Goal: Transaction & Acquisition: Purchase product/service

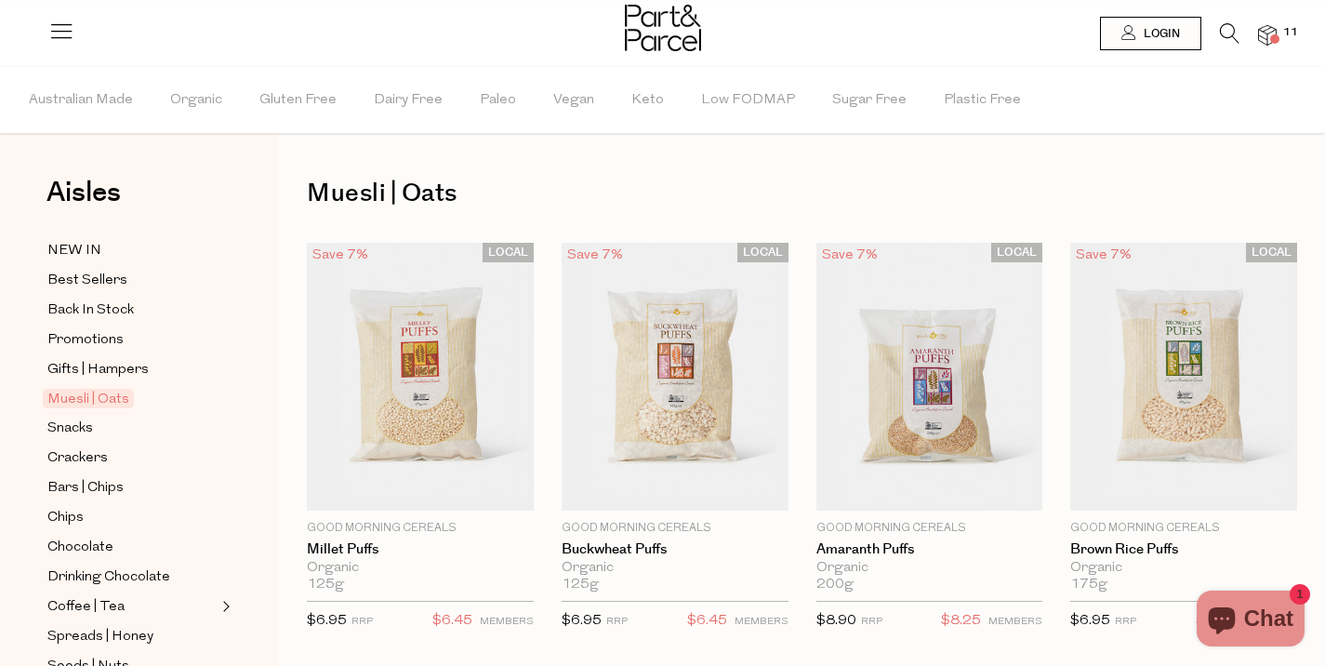
click at [1222, 31] on icon at bounding box center [1230, 33] width 20 height 20
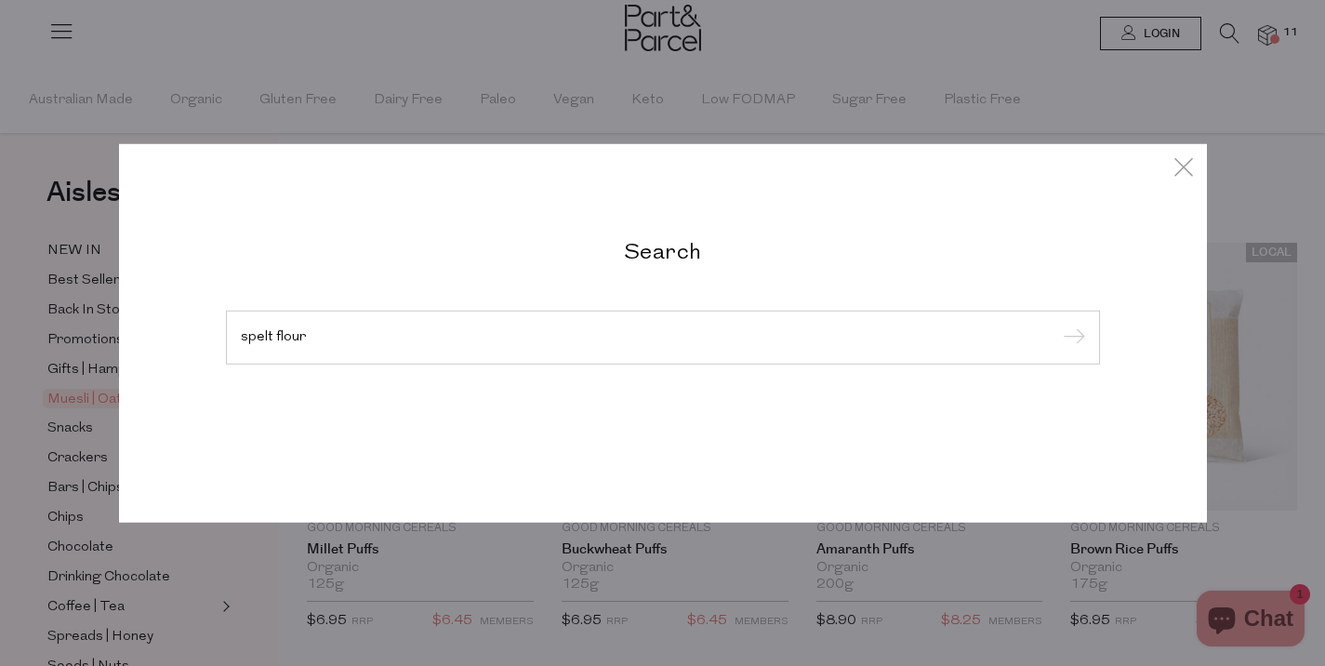
type input "spelt flour"
click at [1057, 325] on input "submit" at bounding box center [1071, 339] width 28 height 28
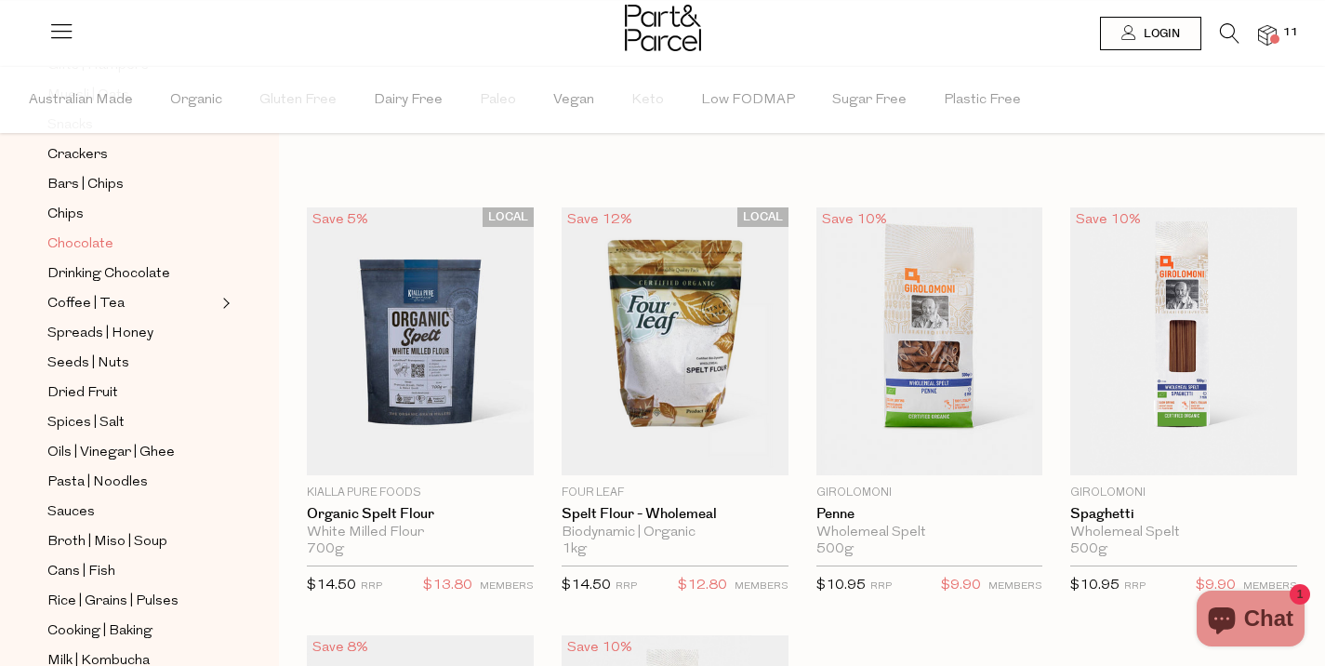
scroll to position [317, 0]
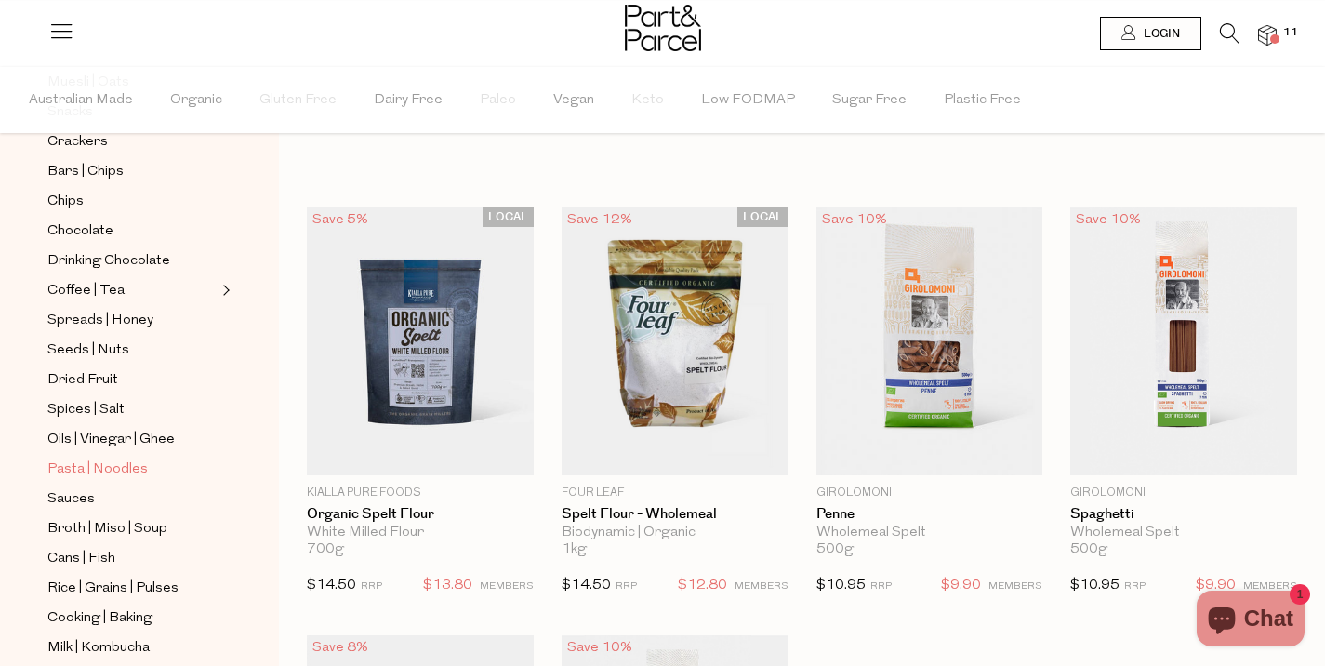
click at [113, 471] on span "Pasta | Noodles" at bounding box center [97, 469] width 100 height 22
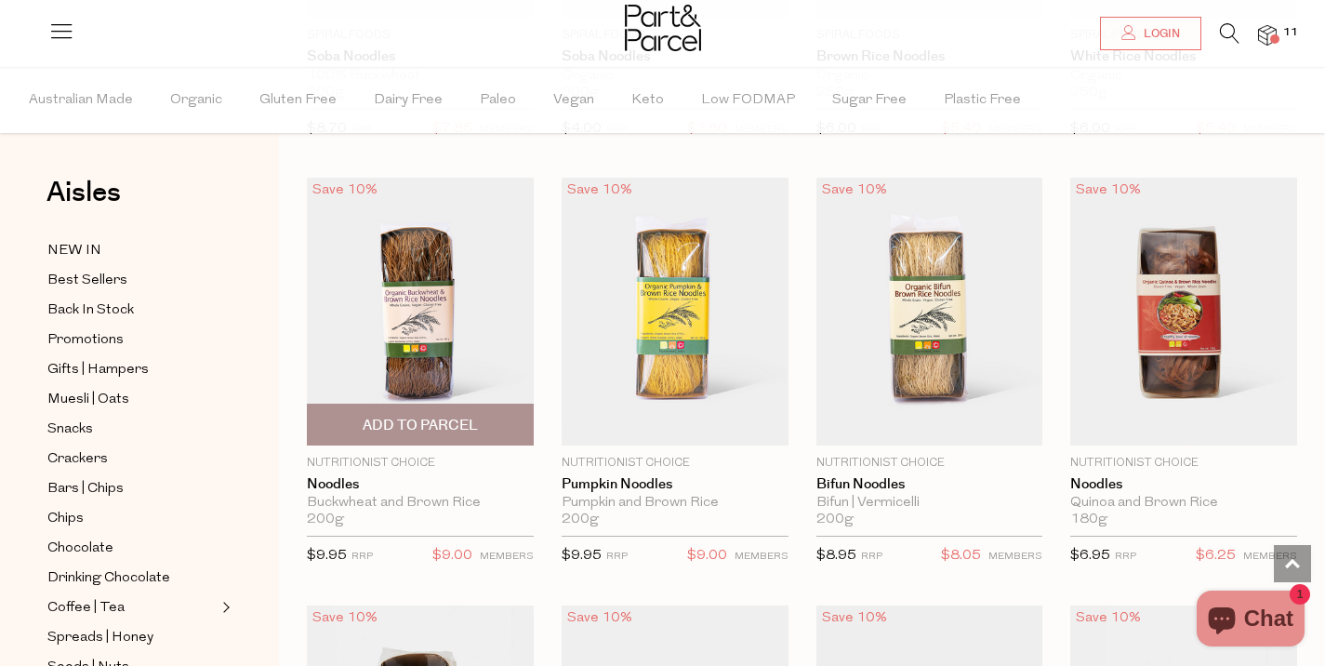
scroll to position [4315, 0]
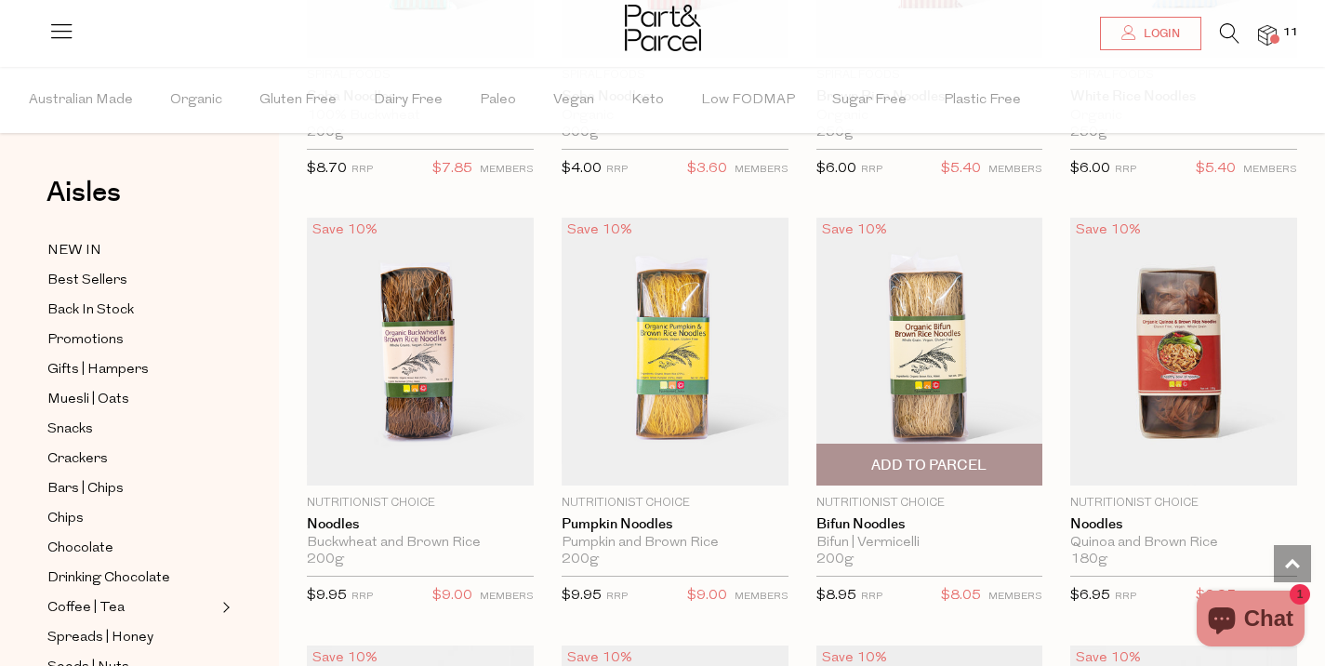
click at [951, 456] on span "Add To Parcel" at bounding box center [928, 466] width 115 height 20
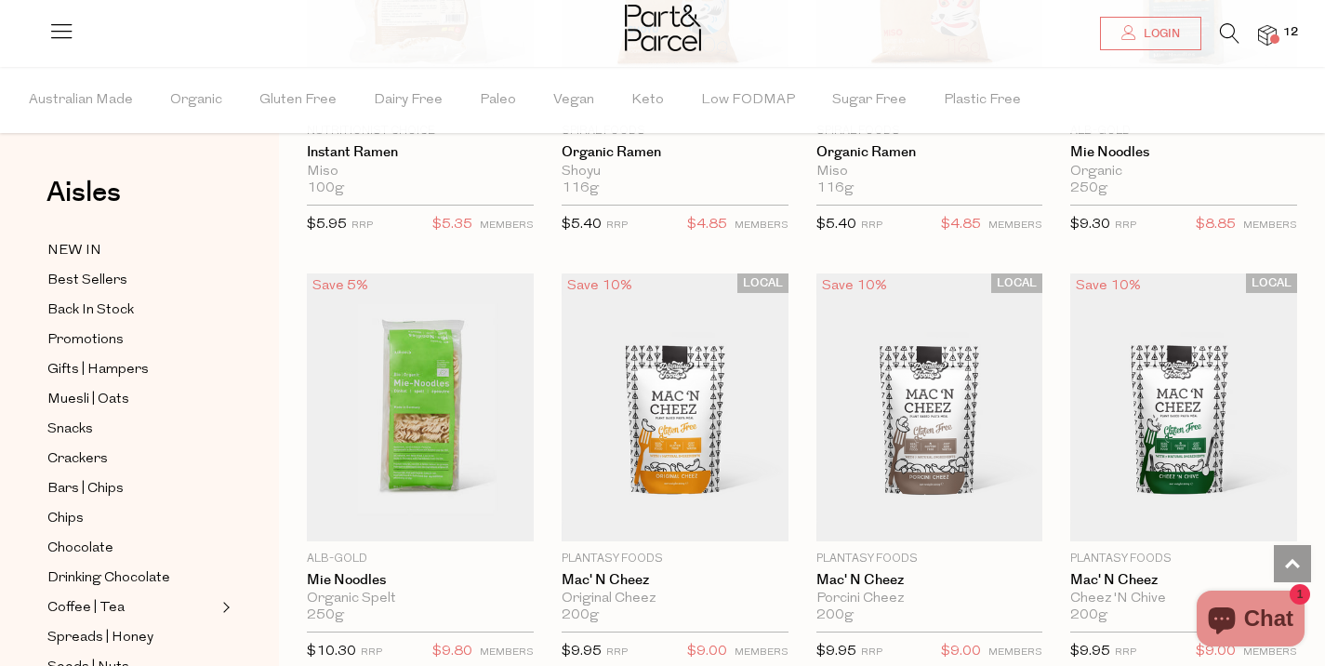
scroll to position [5570, 0]
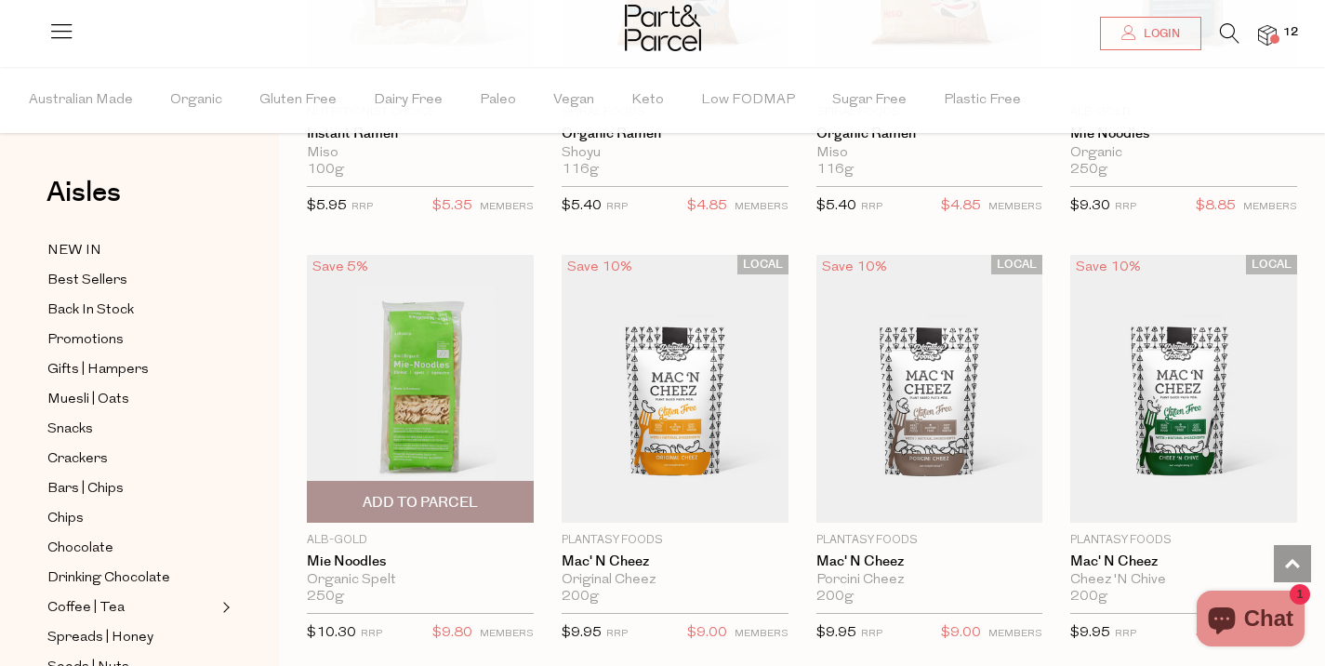
click at [440, 493] on span "Add To Parcel" at bounding box center [420, 503] width 115 height 20
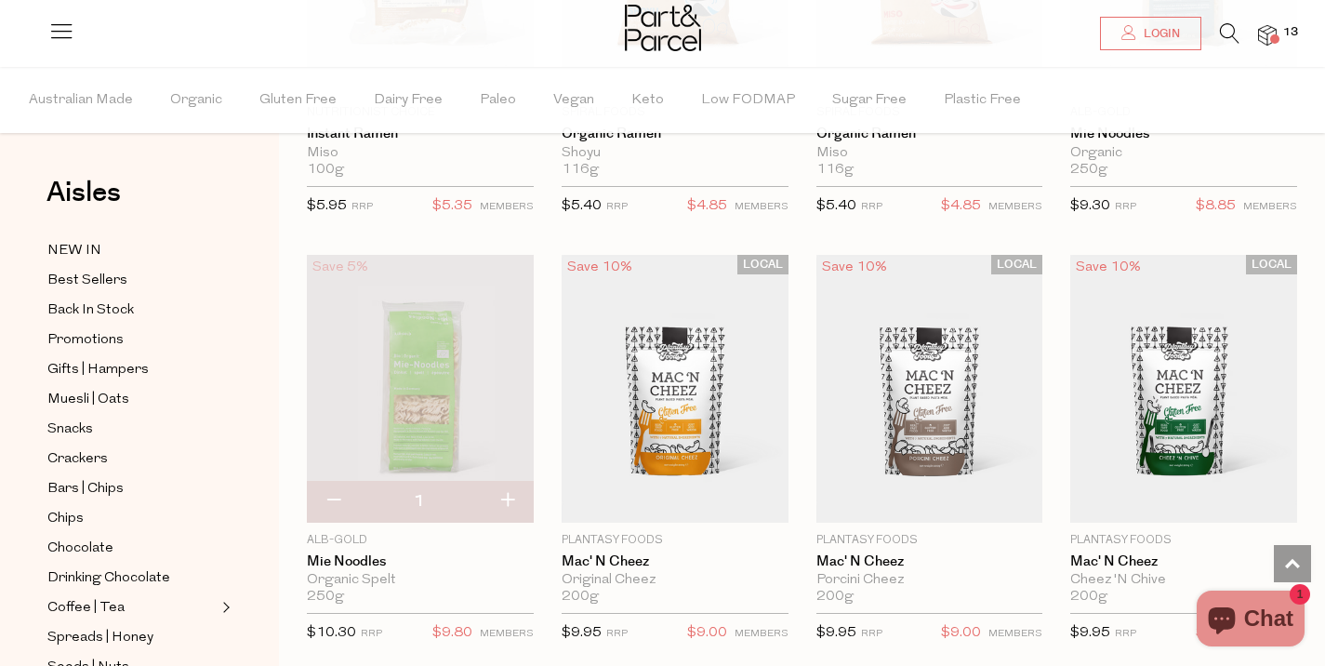
click at [506, 490] on button "button" at bounding box center [507, 501] width 53 height 41
type input "2"
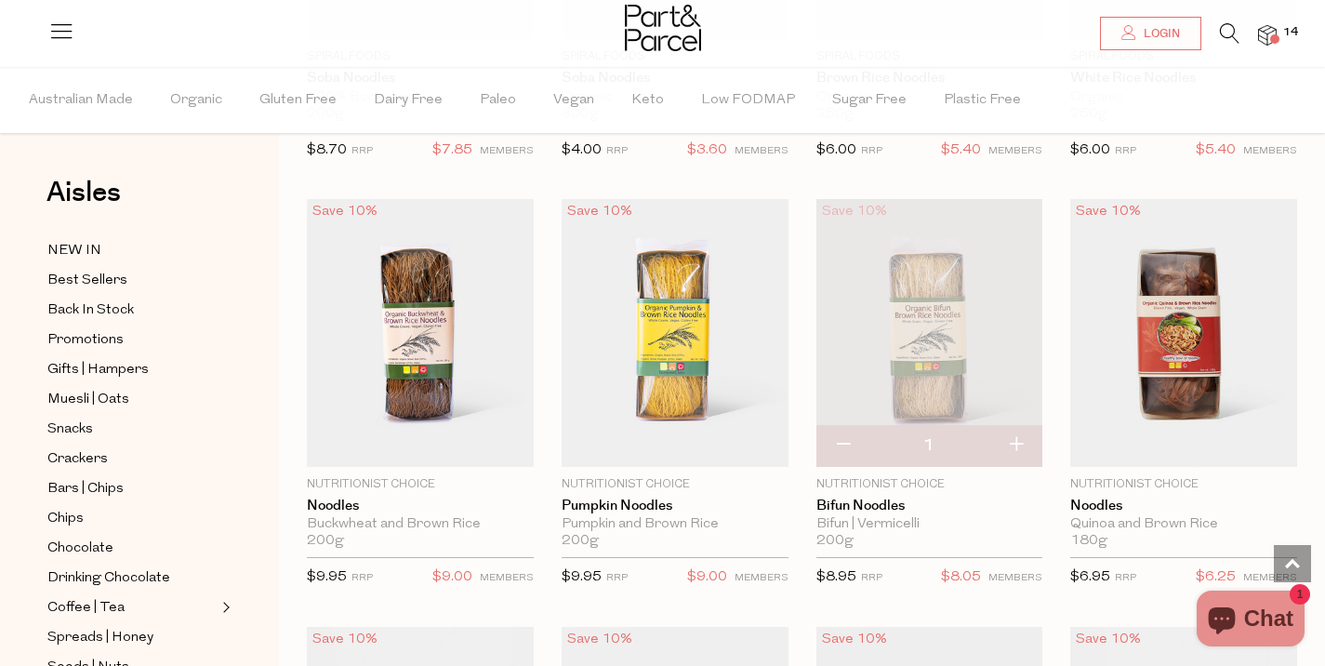
scroll to position [4337, 0]
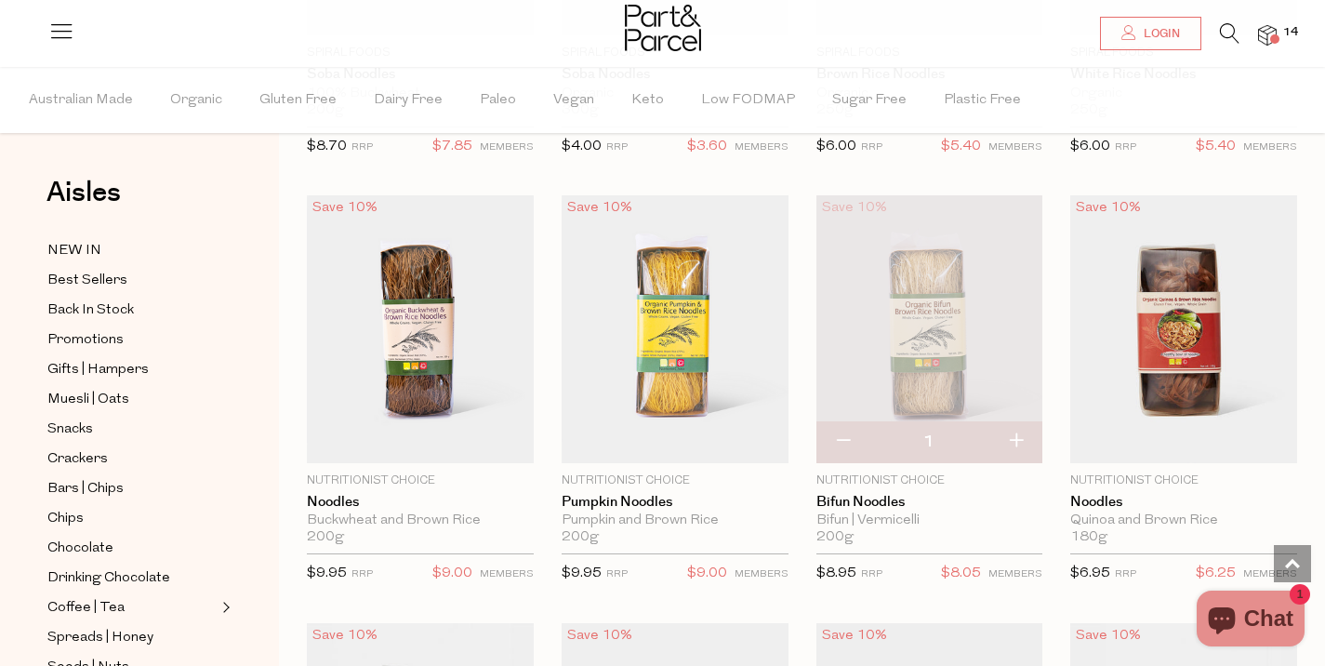
click at [843, 436] on button "button" at bounding box center [843, 441] width 53 height 41
type input "0"
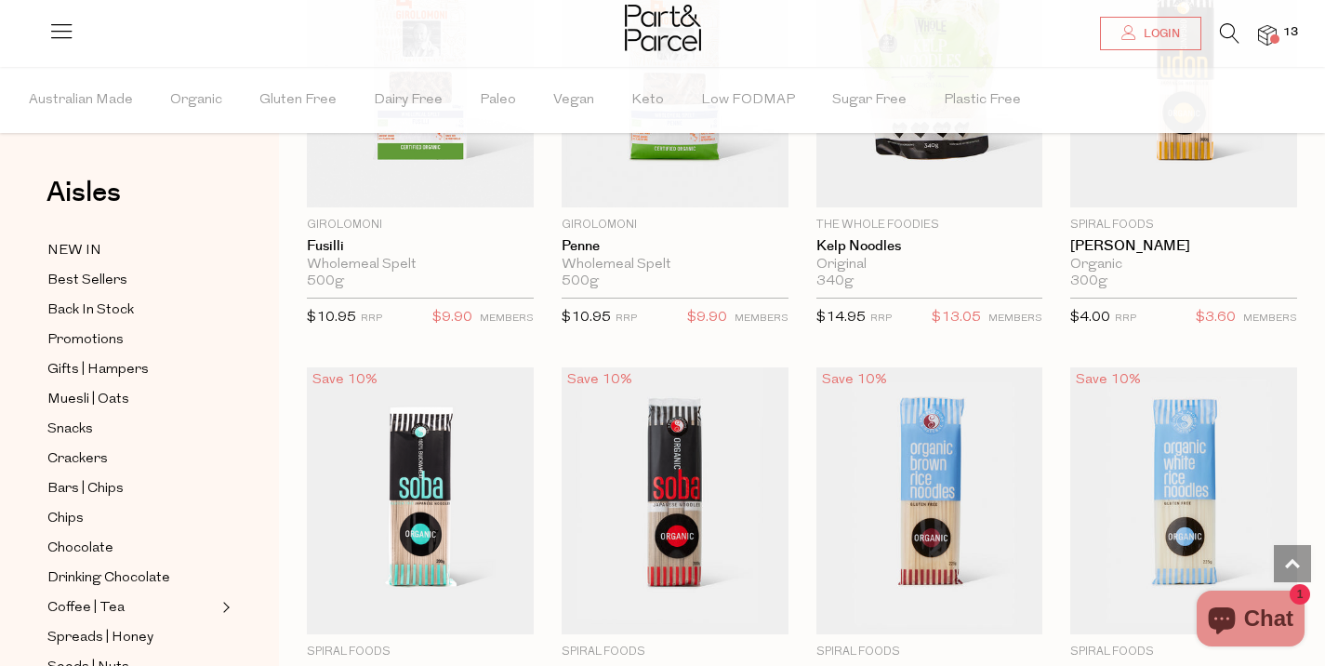
scroll to position [3886, 0]
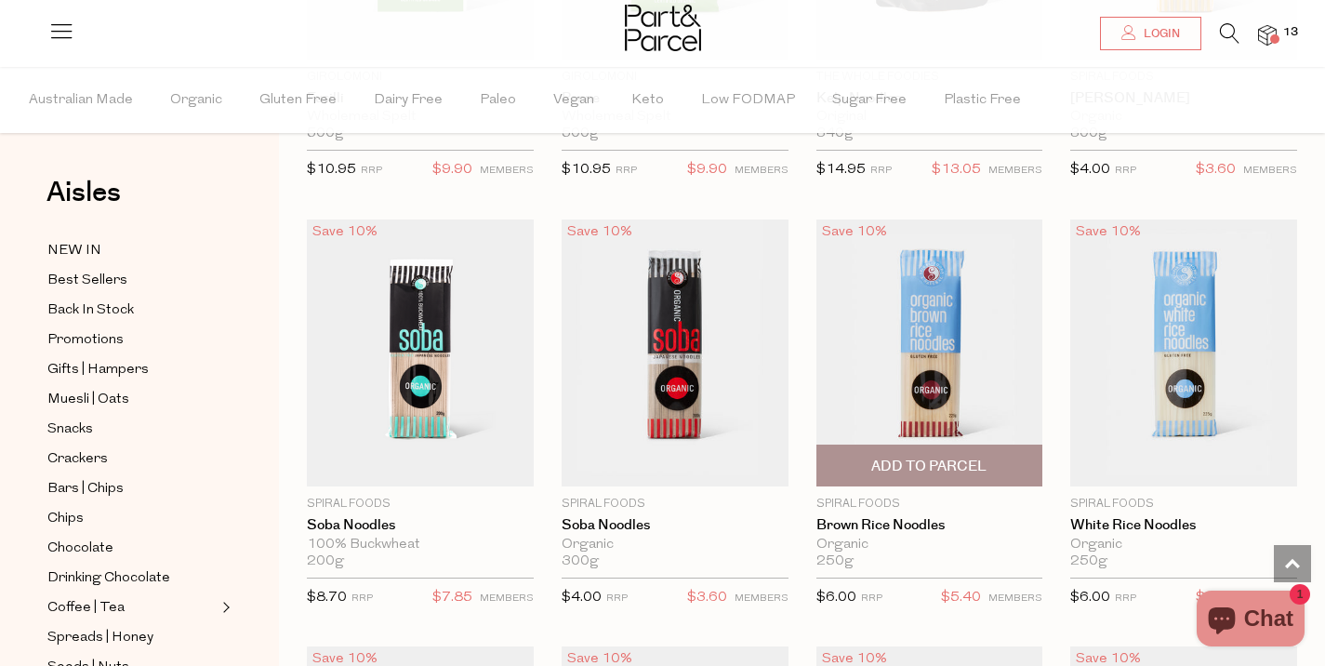
click at [940, 462] on span "Add To Parcel" at bounding box center [928, 467] width 115 height 20
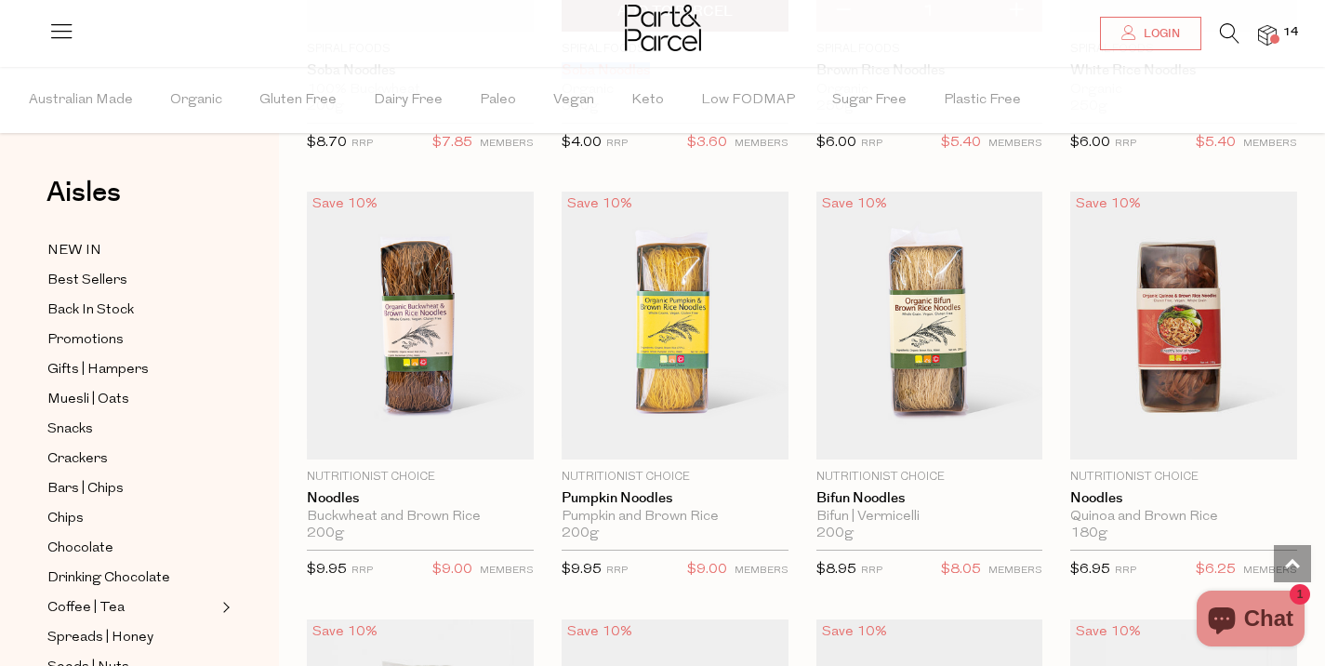
scroll to position [4340, 0]
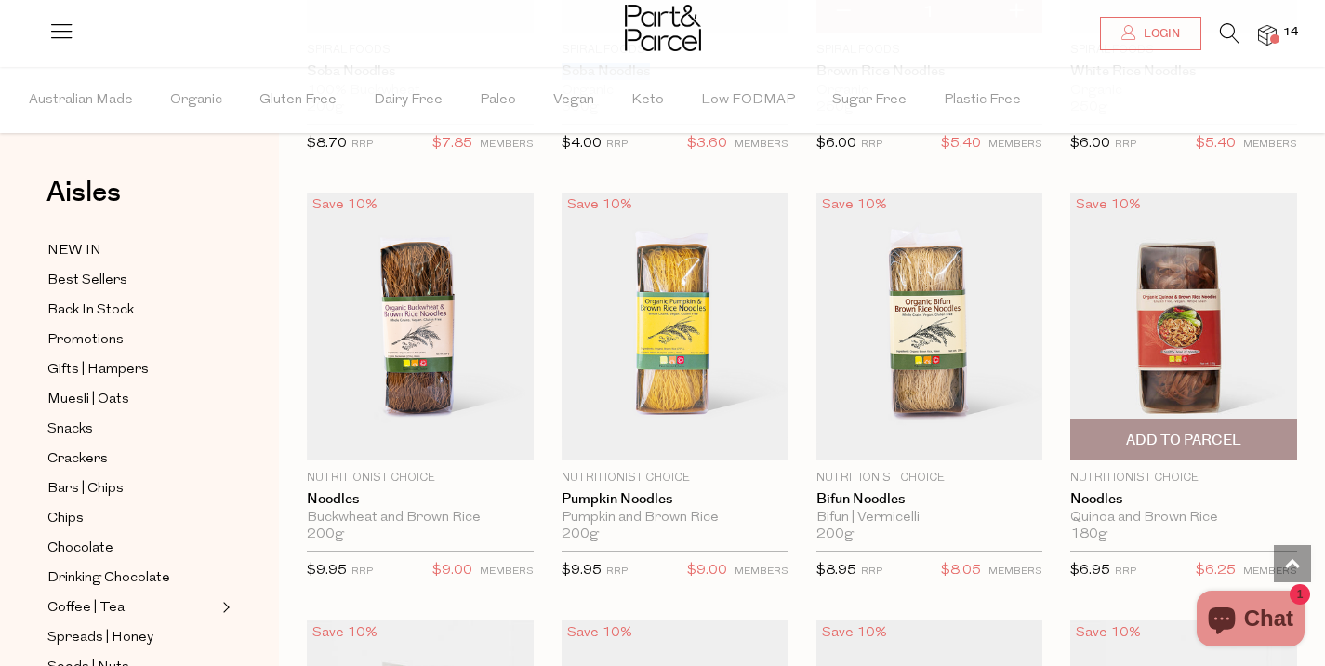
click at [1175, 435] on span "Add To Parcel" at bounding box center [1183, 441] width 115 height 20
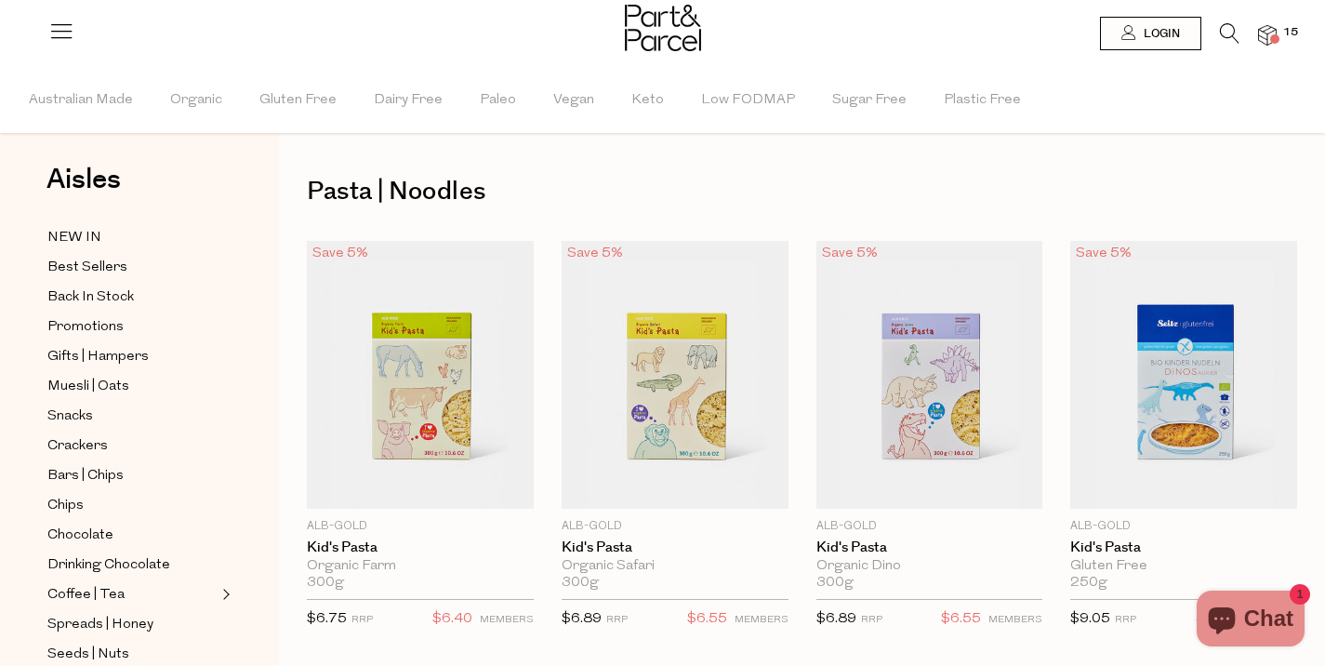
scroll to position [0, 0]
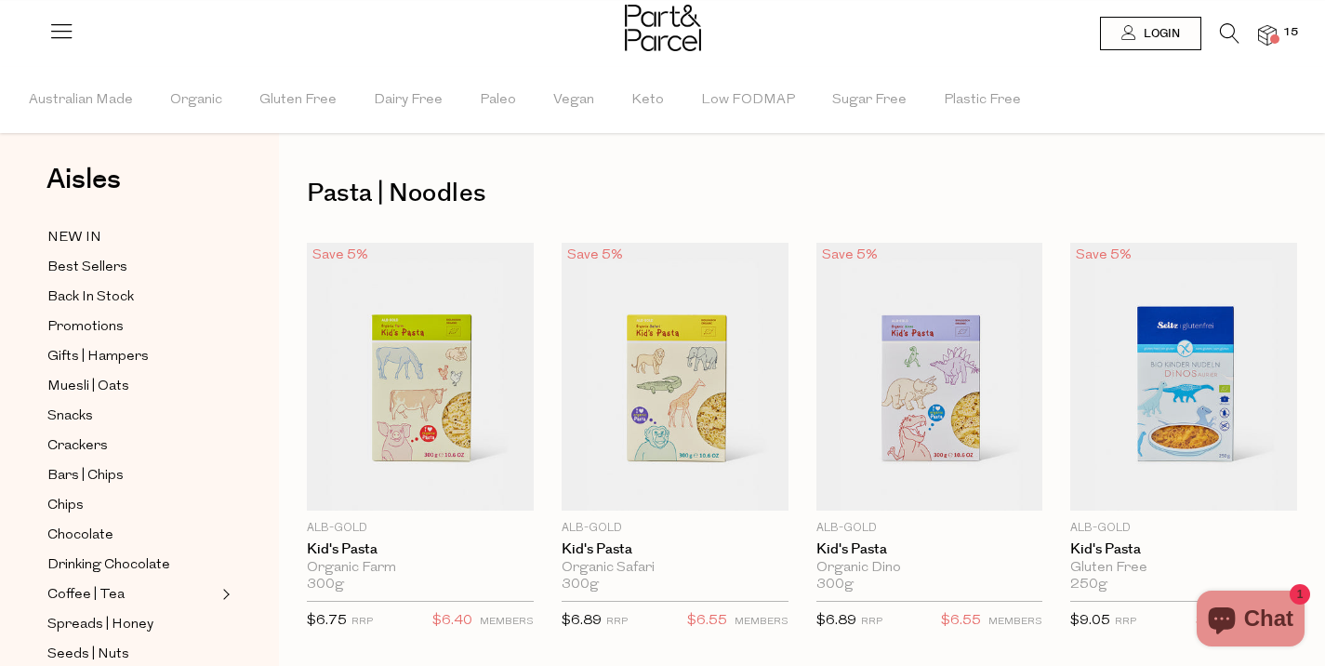
click at [1274, 32] on img at bounding box center [1267, 35] width 19 height 21
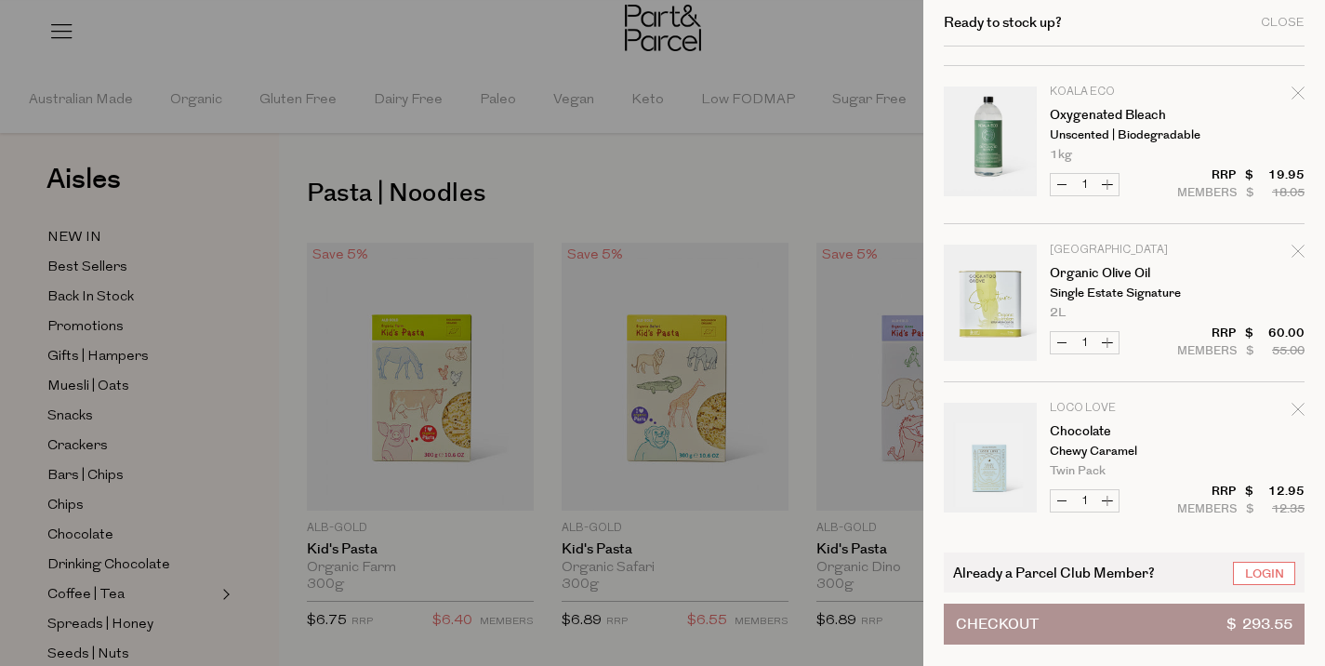
scroll to position [458, 0]
click at [1268, 580] on link "Login" at bounding box center [1264, 573] width 62 height 23
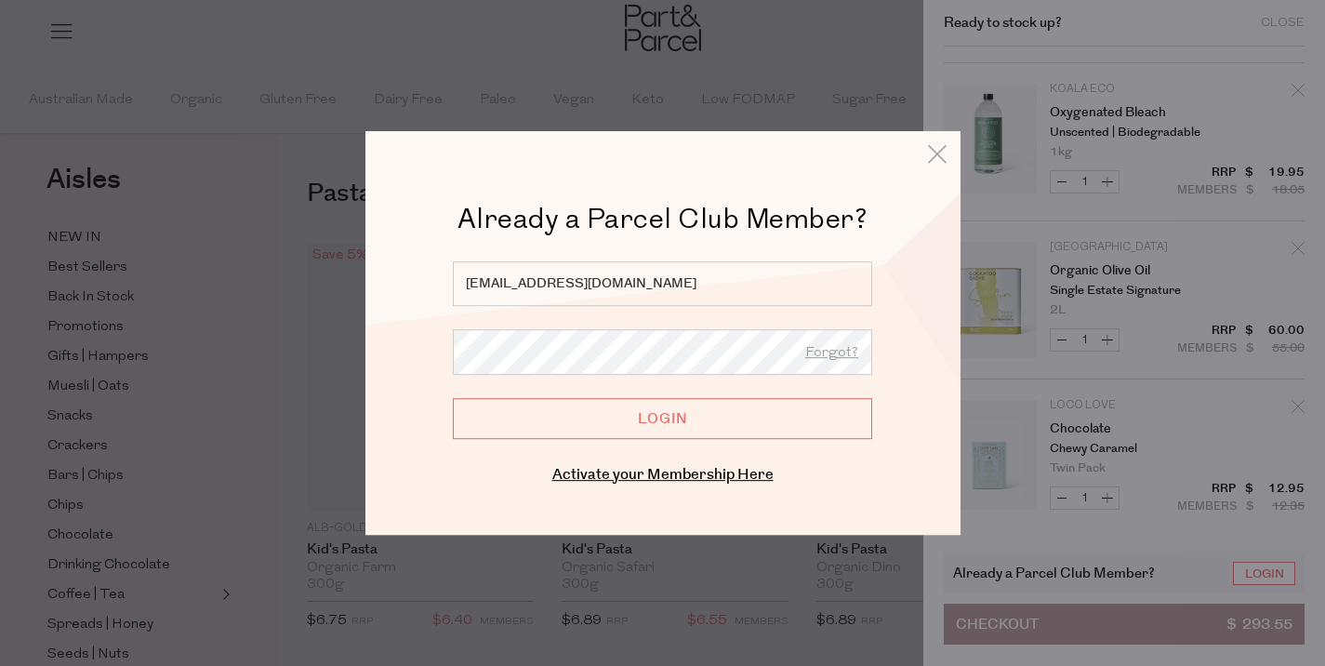
click at [774, 429] on input "Login" at bounding box center [662, 418] width 419 height 41
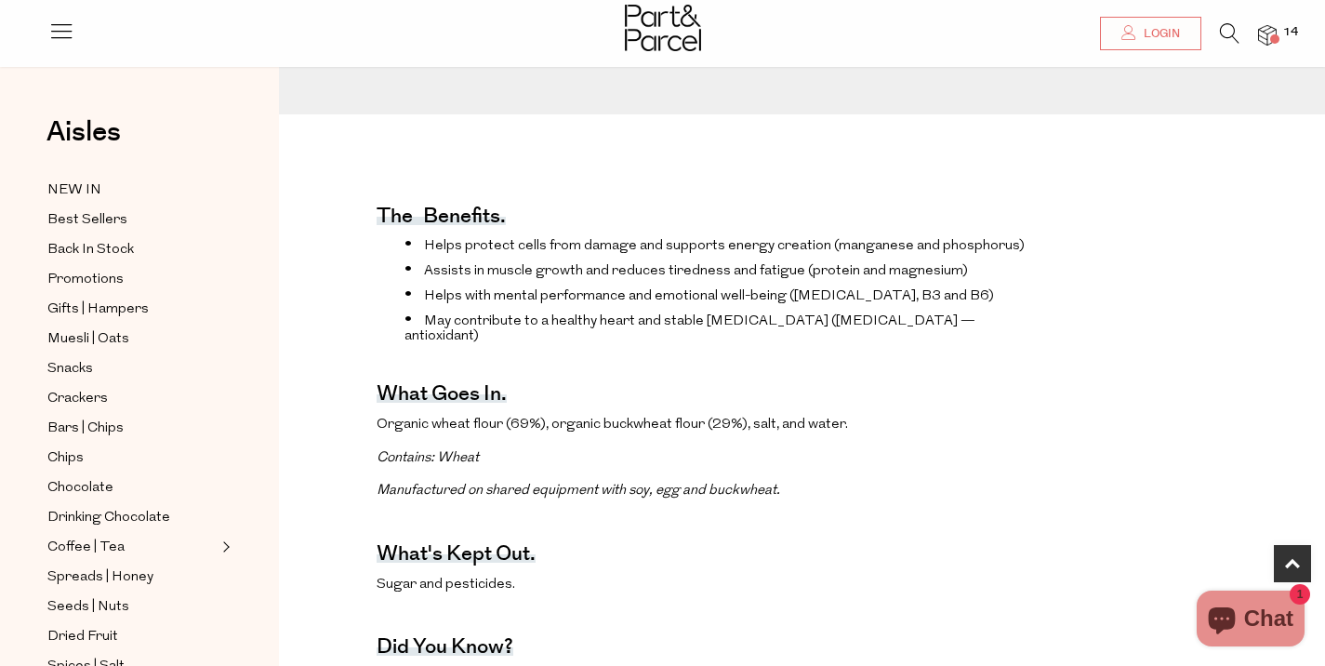
scroll to position [759, 0]
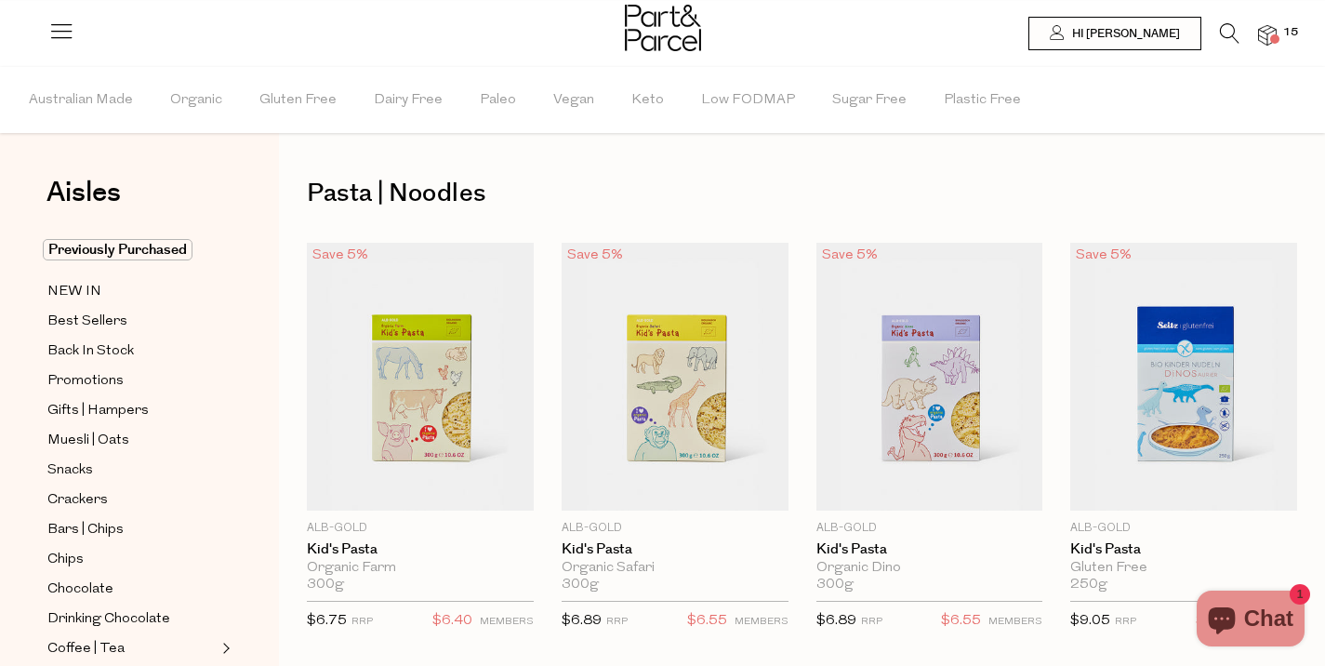
click at [1272, 33] on img at bounding box center [1267, 35] width 19 height 21
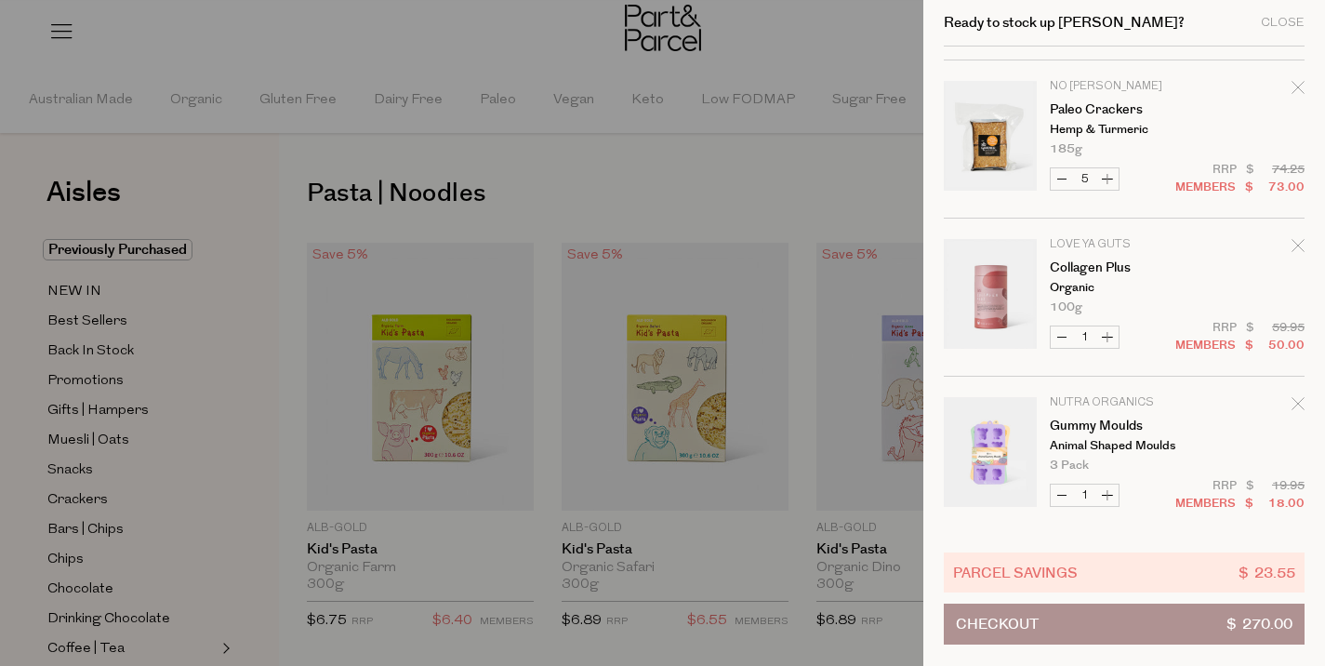
scroll to position [1096, 0]
click at [835, 175] on div at bounding box center [662, 333] width 1325 height 666
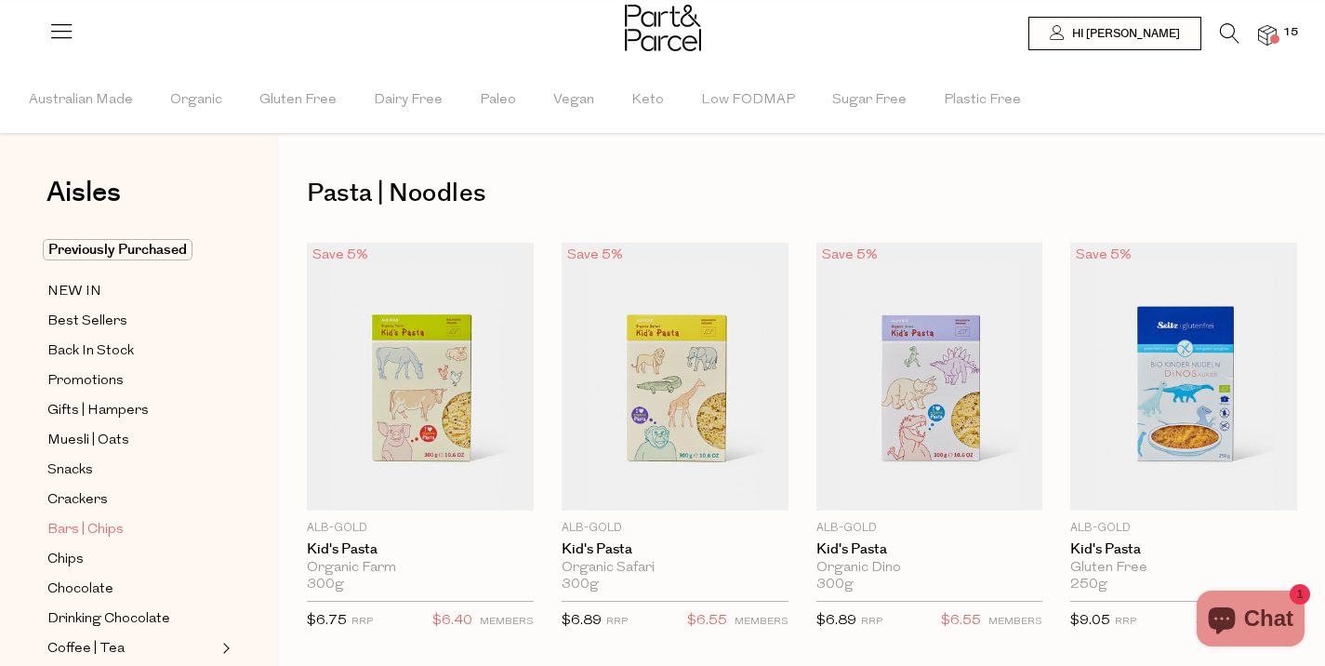
click at [91, 532] on span "Bars | Chips" at bounding box center [85, 530] width 76 height 22
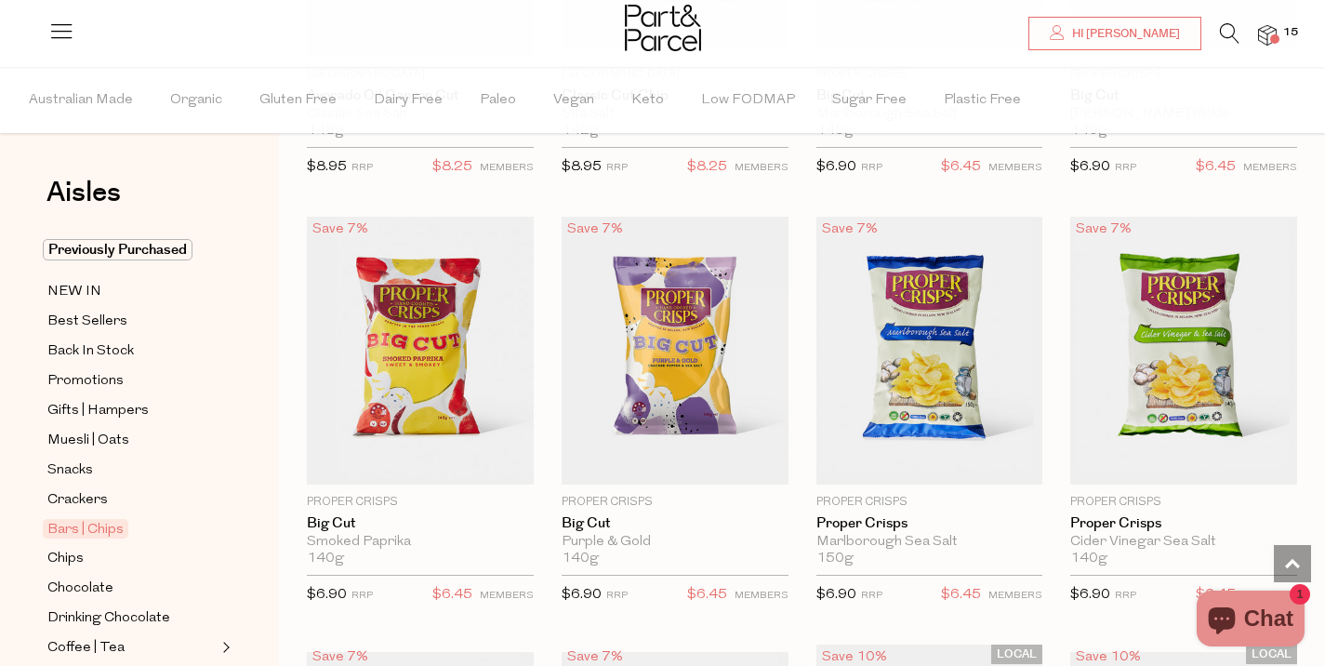
scroll to position [6614, 0]
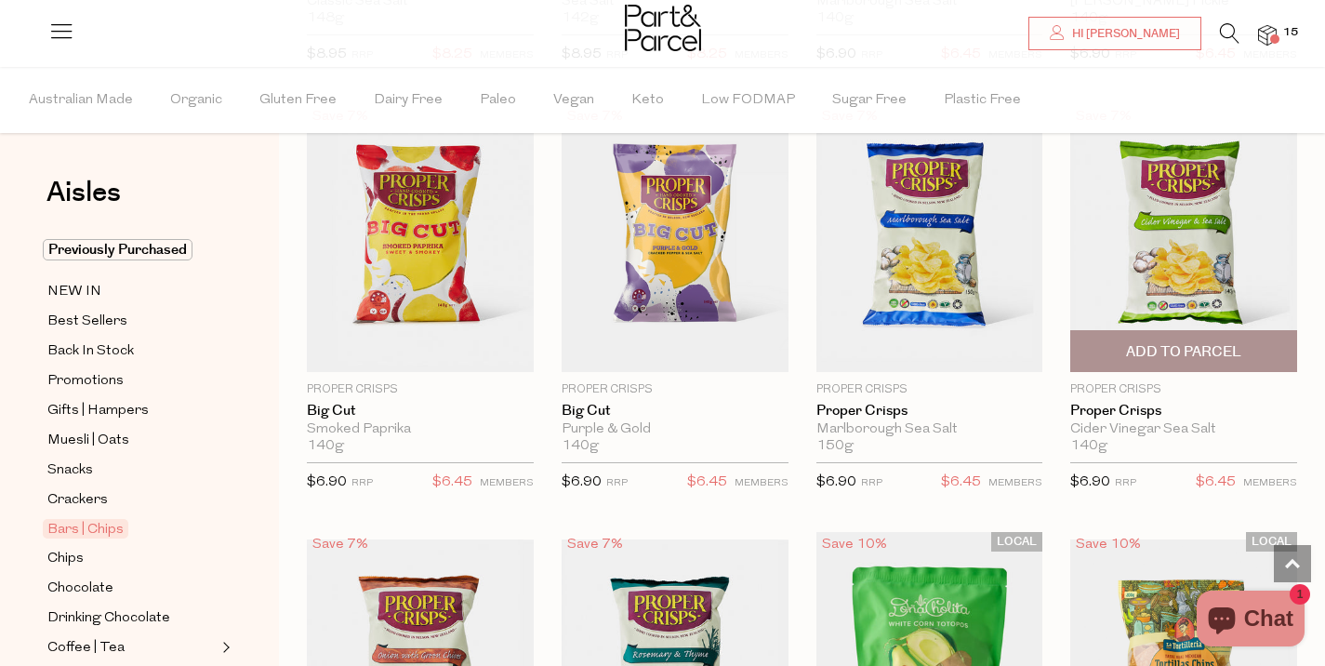
click at [1186, 342] on span "Add To Parcel" at bounding box center [1183, 352] width 115 height 20
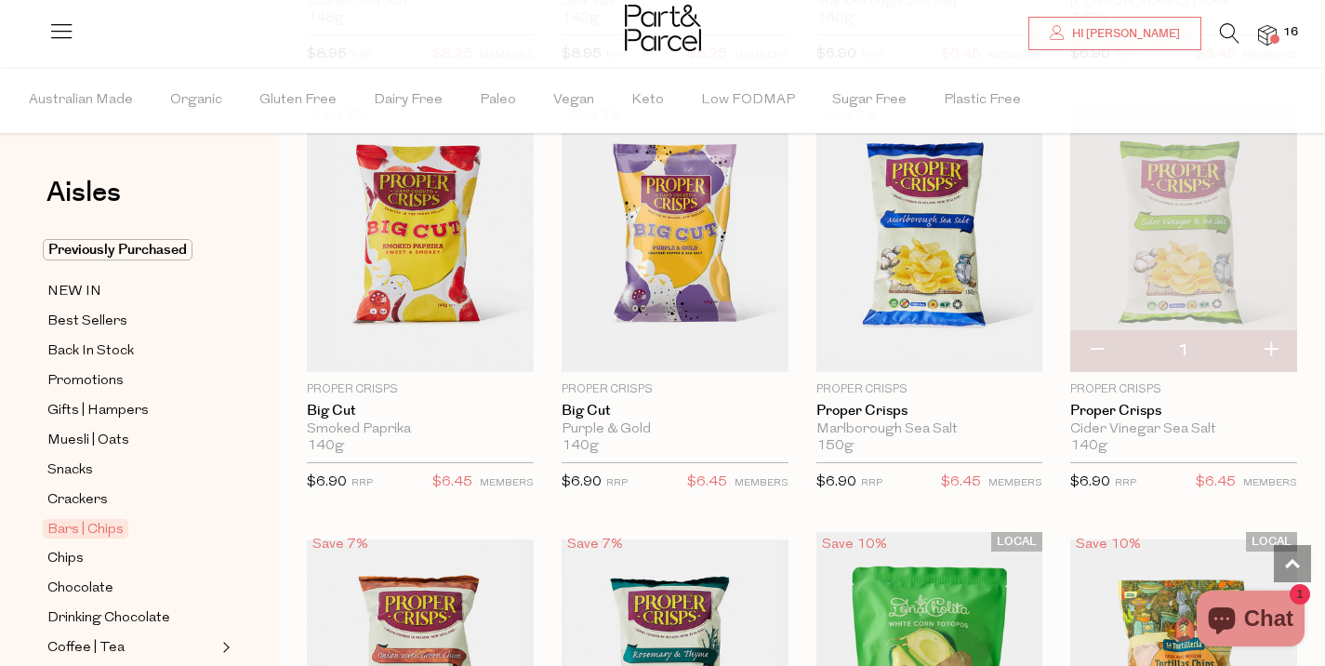
click at [1271, 346] on button "button" at bounding box center [1270, 350] width 53 height 41
type input "2"
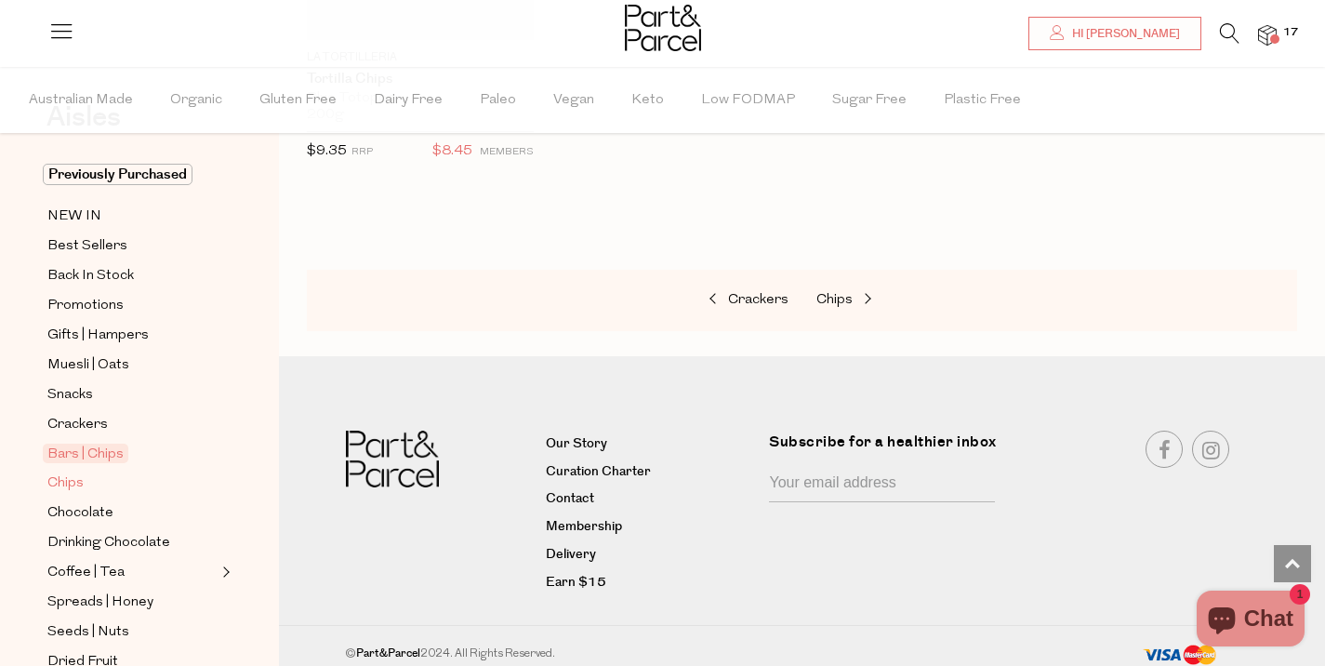
scroll to position [117, 0]
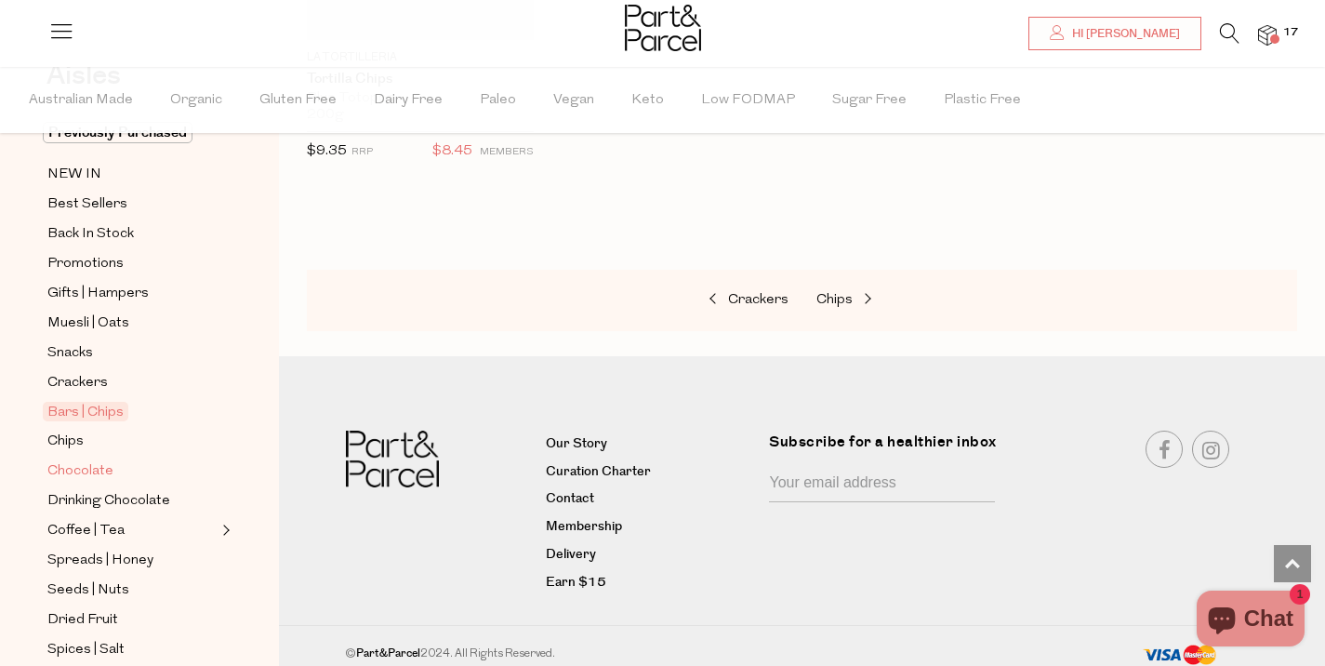
click at [87, 471] on span "Chocolate" at bounding box center [80, 471] width 66 height 22
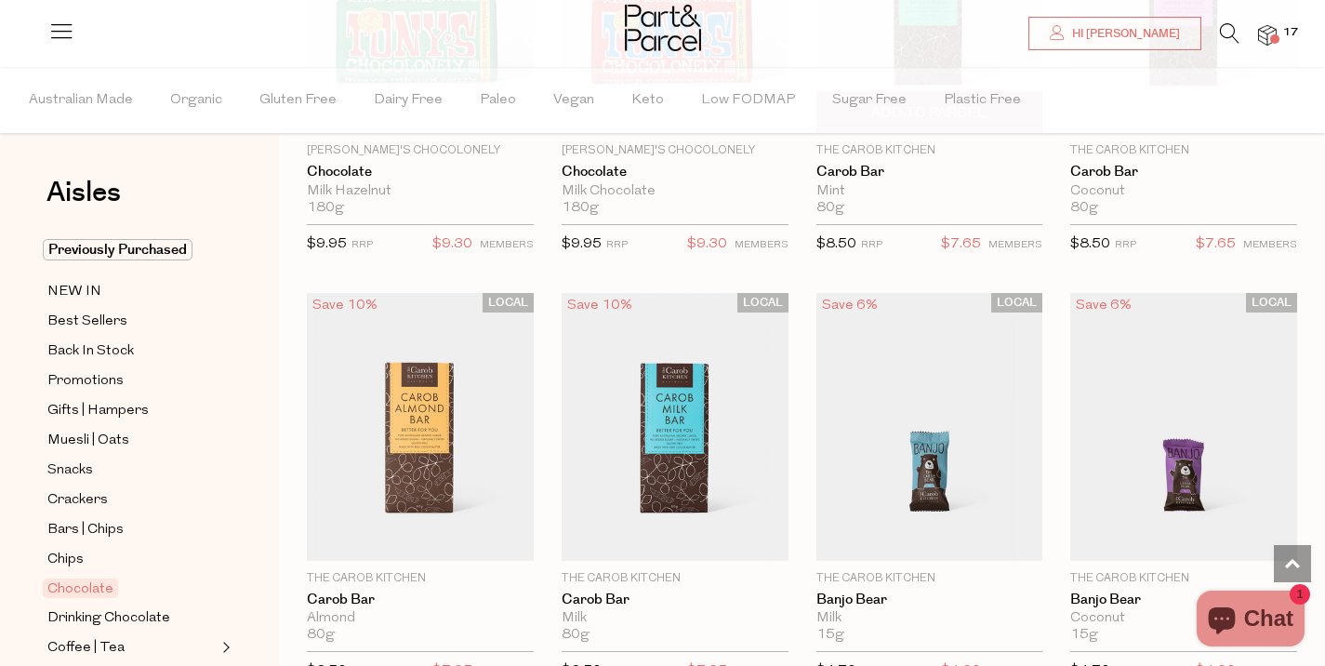
scroll to position [4836, 0]
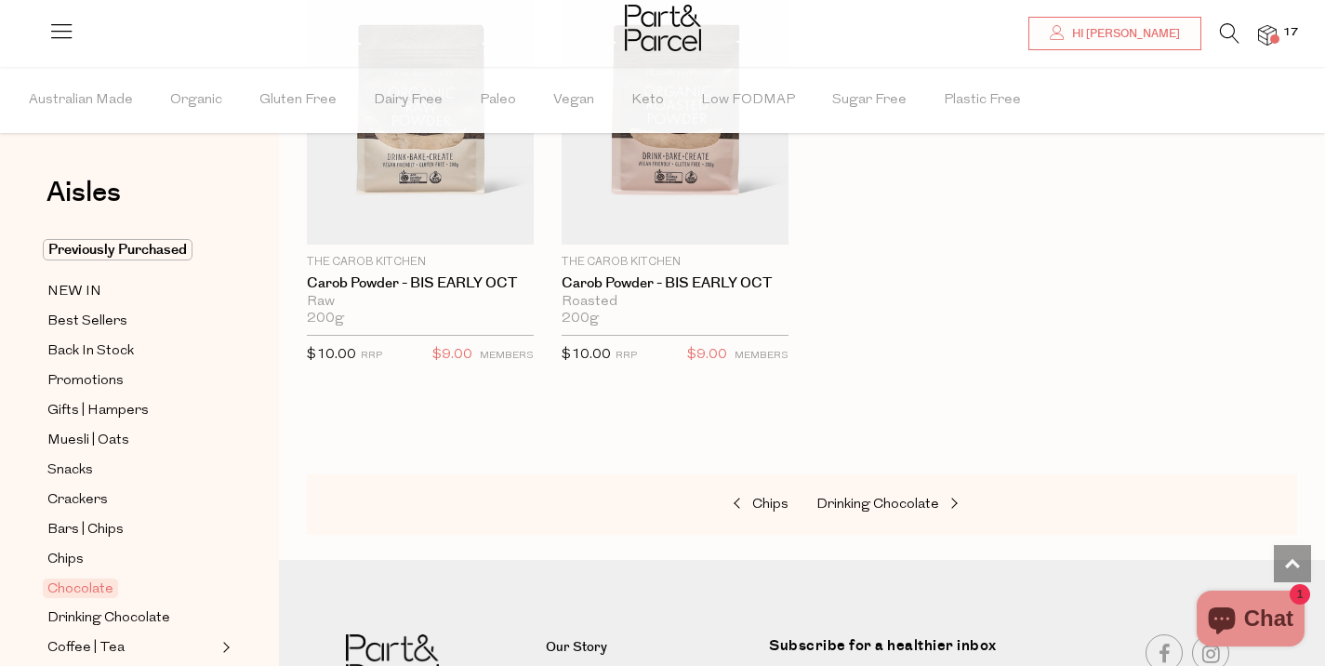
scroll to position [6503, 0]
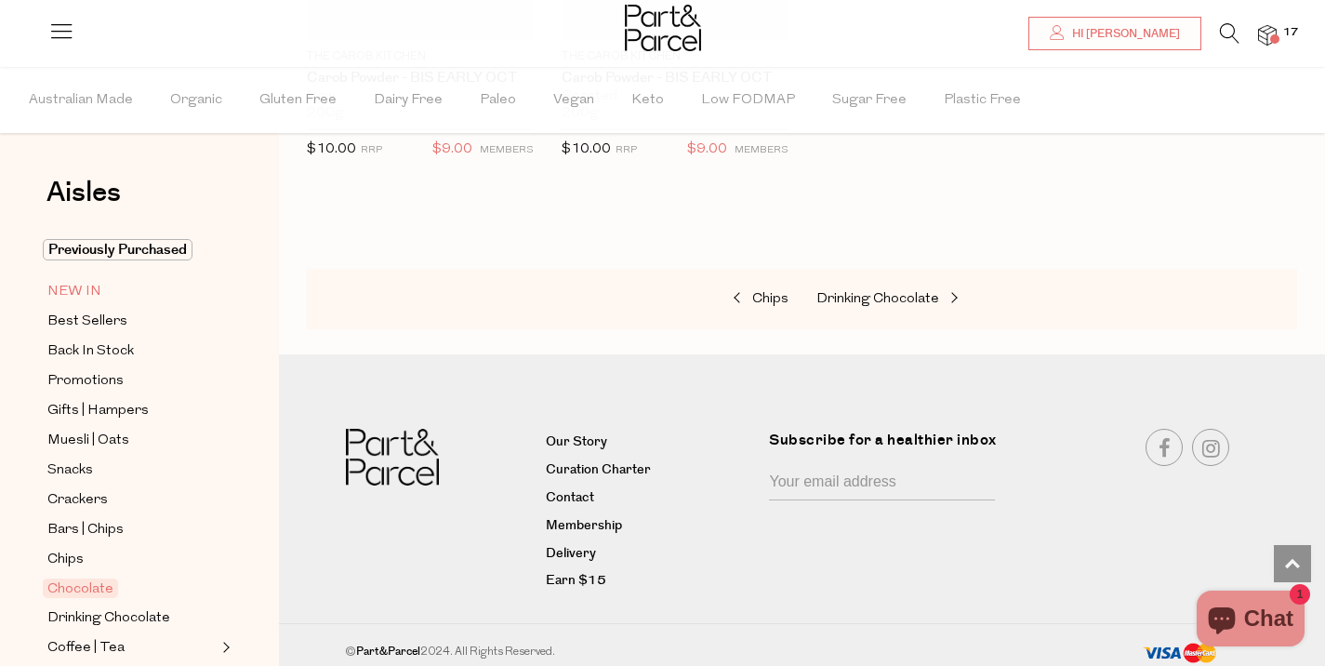
click at [87, 293] on span "NEW IN" at bounding box center [74, 292] width 54 height 22
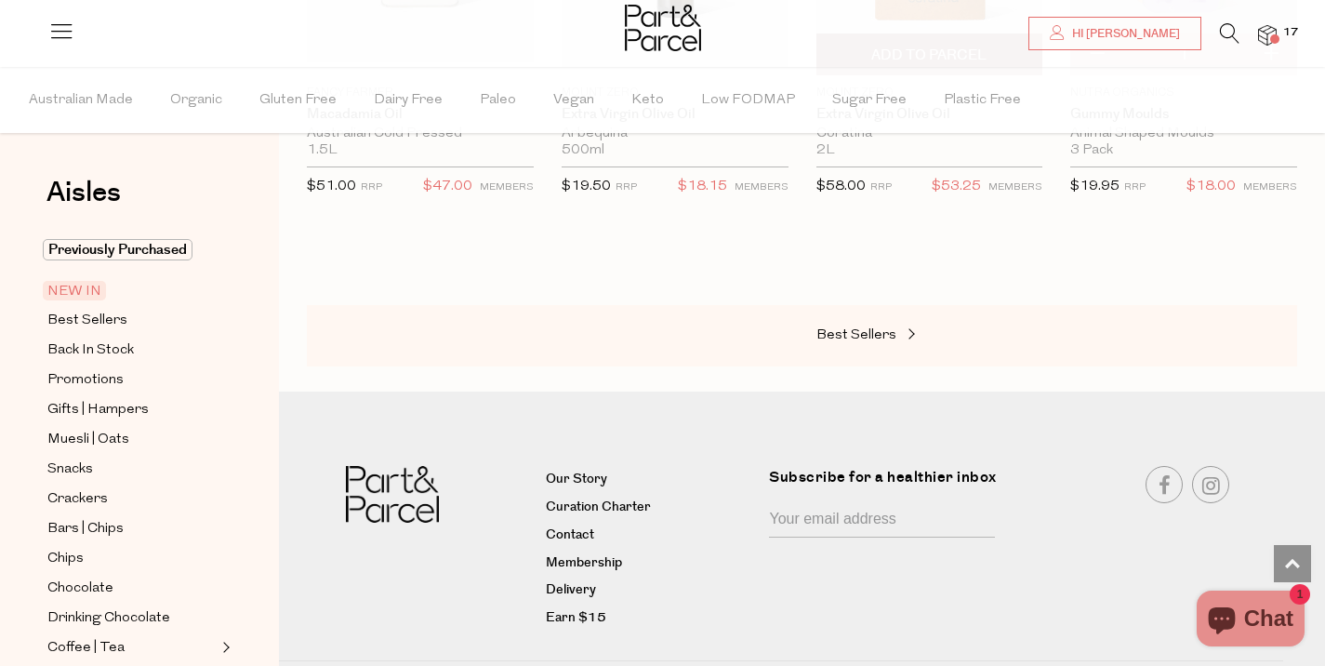
scroll to position [2188, 0]
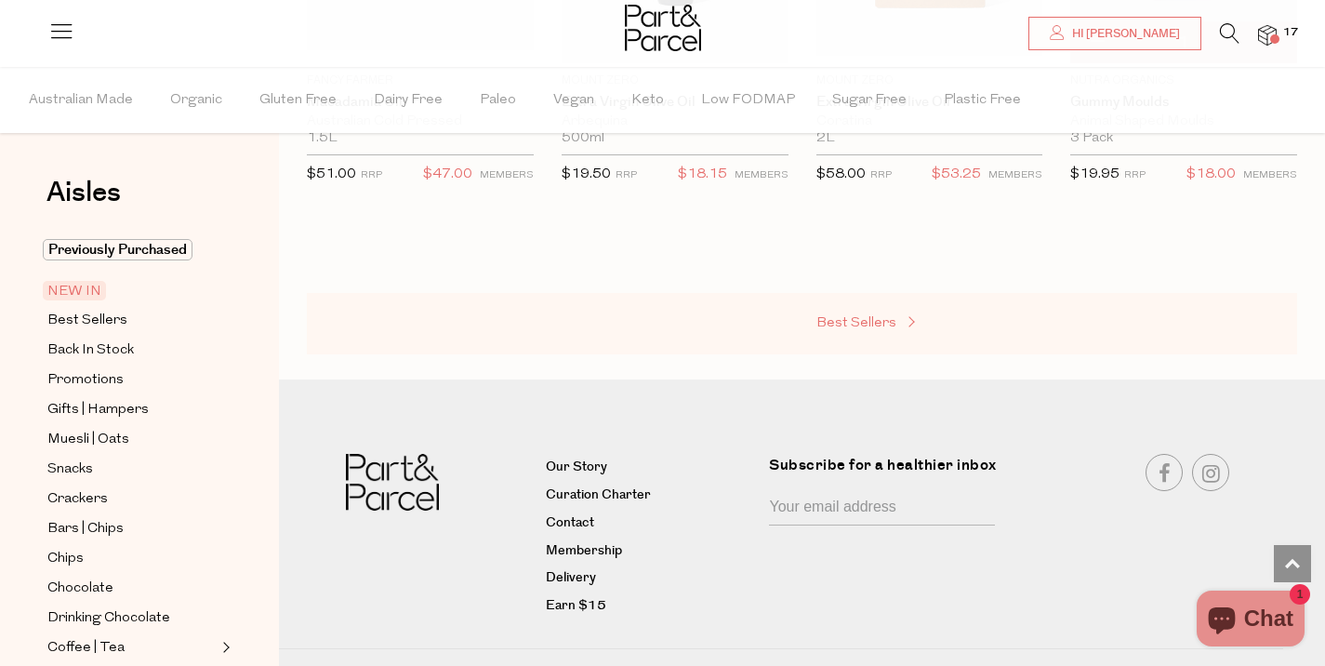
click at [867, 329] on link "Best Sellers" at bounding box center [910, 324] width 186 height 24
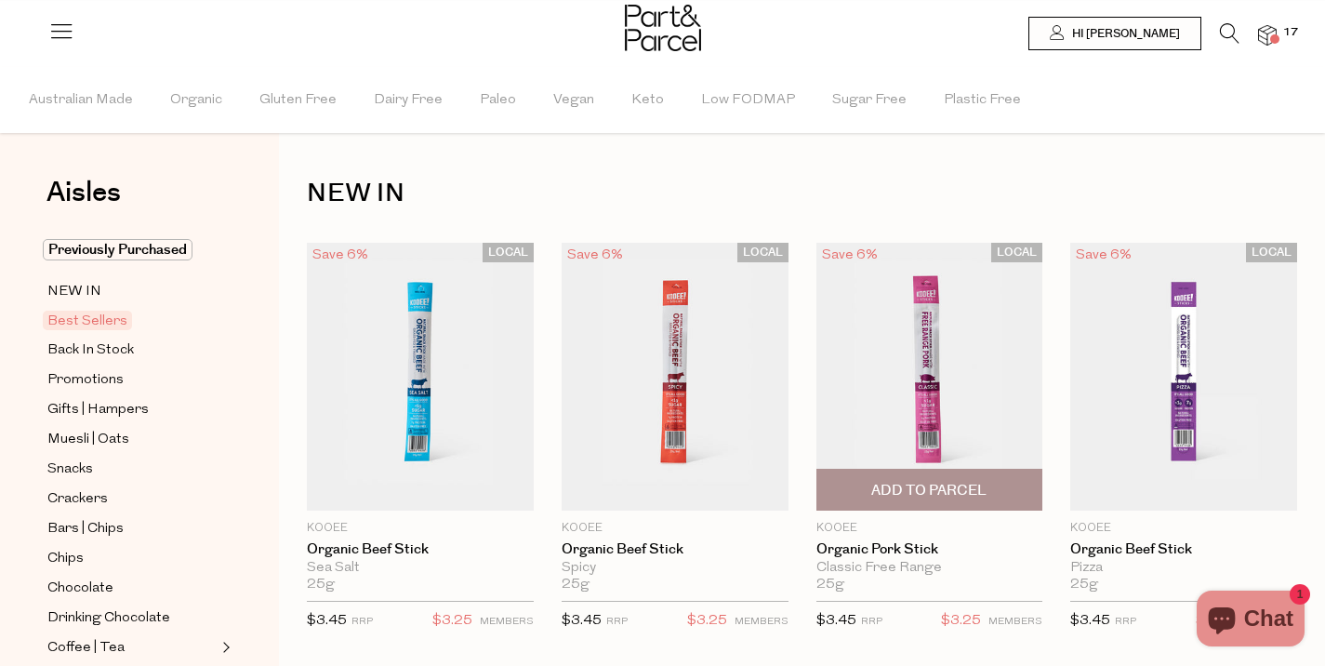
type input "2"
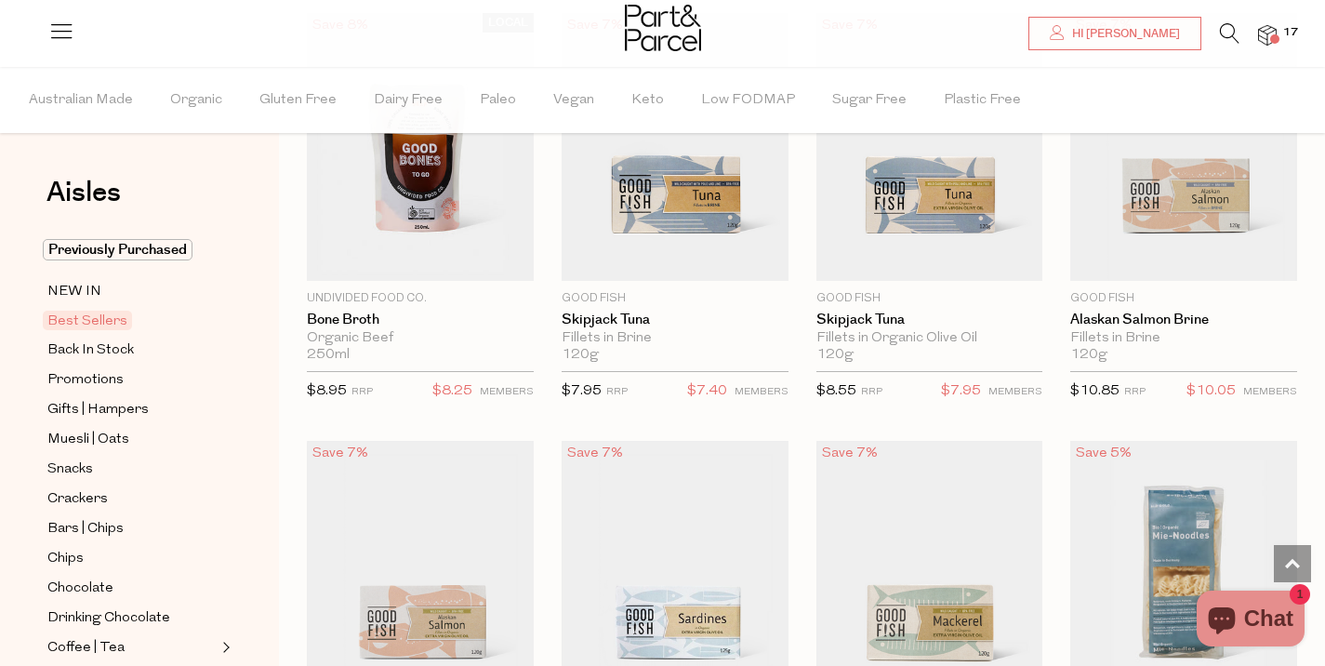
scroll to position [1530, 0]
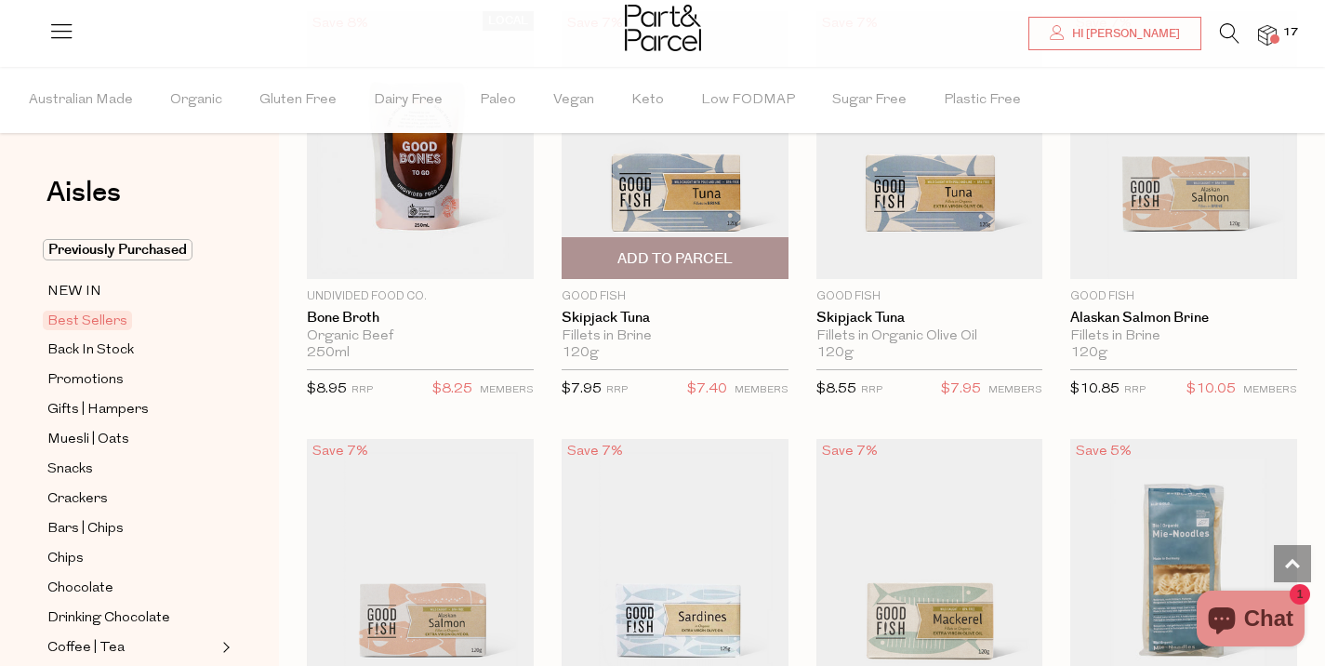
click at [763, 269] on span "Add To Parcel" at bounding box center [675, 258] width 216 height 40
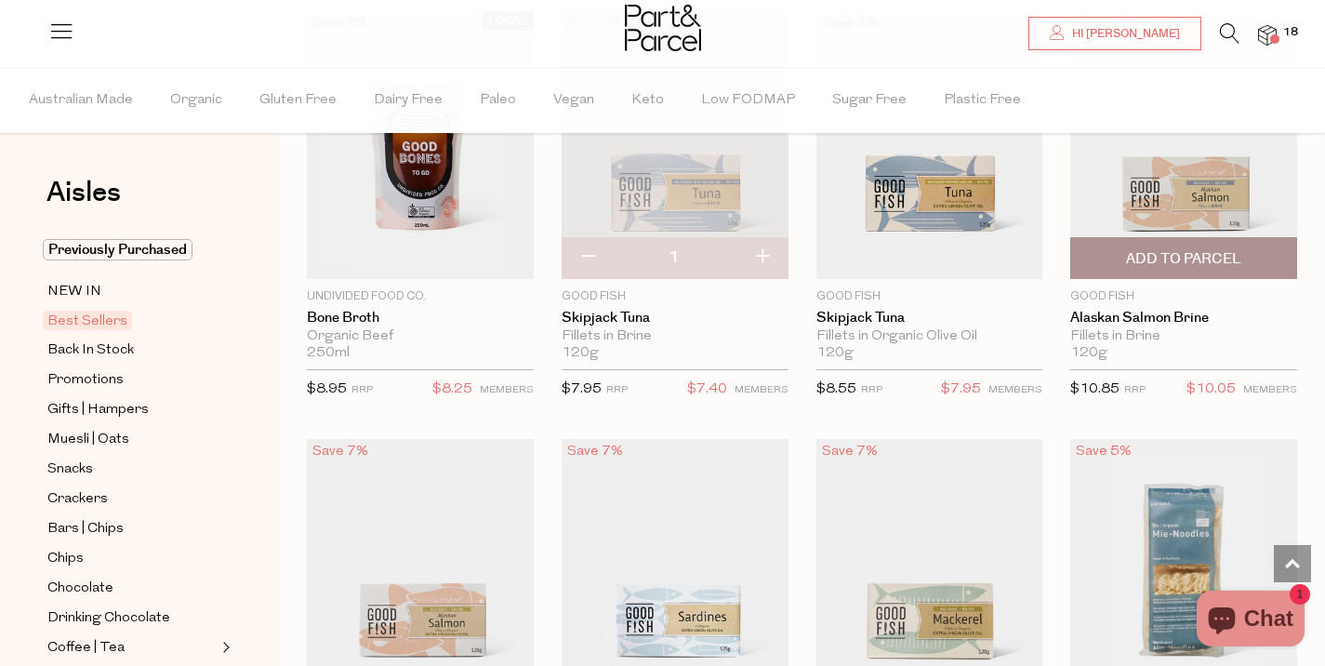
click at [1160, 250] on span "Add To Parcel" at bounding box center [1183, 259] width 115 height 20
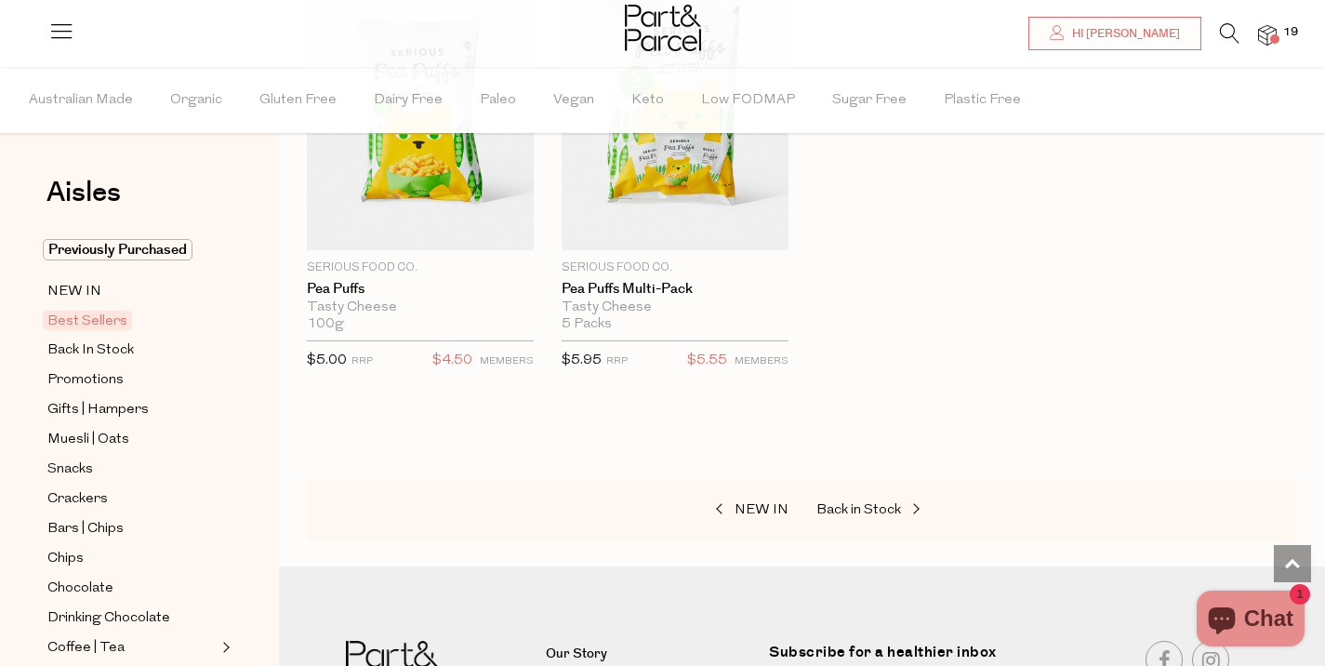
scroll to position [4766, 0]
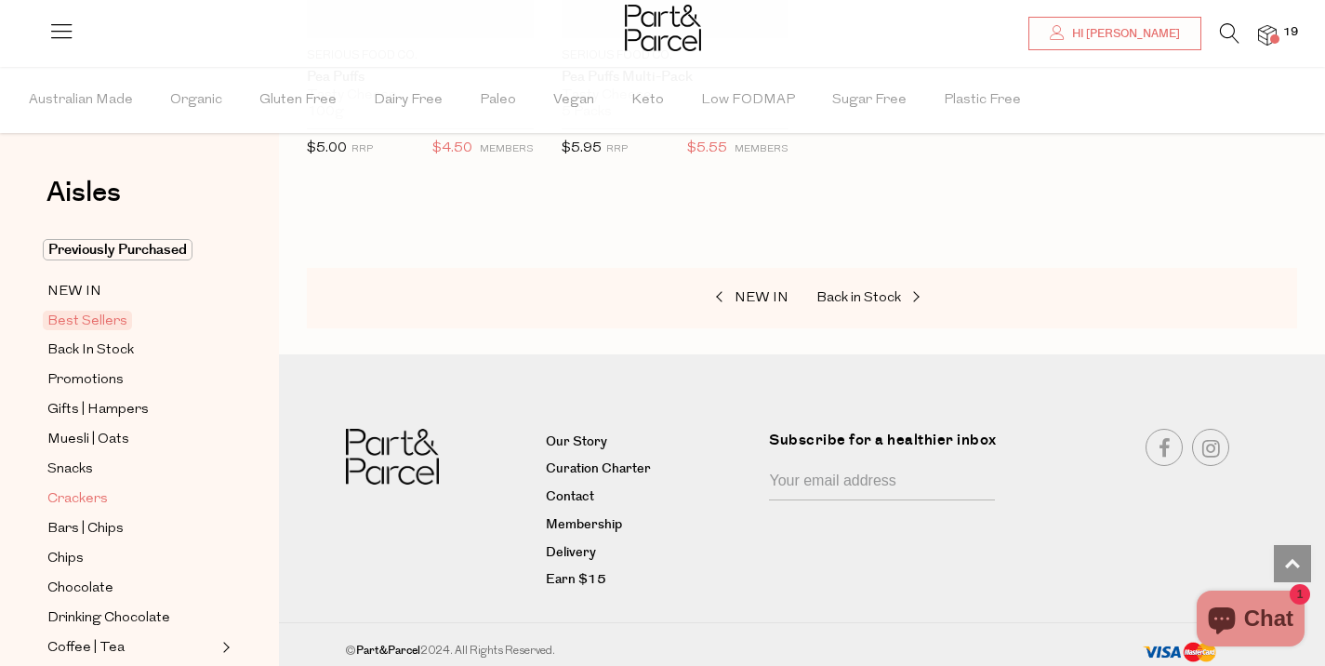
click at [87, 502] on span "Crackers" at bounding box center [77, 499] width 60 height 22
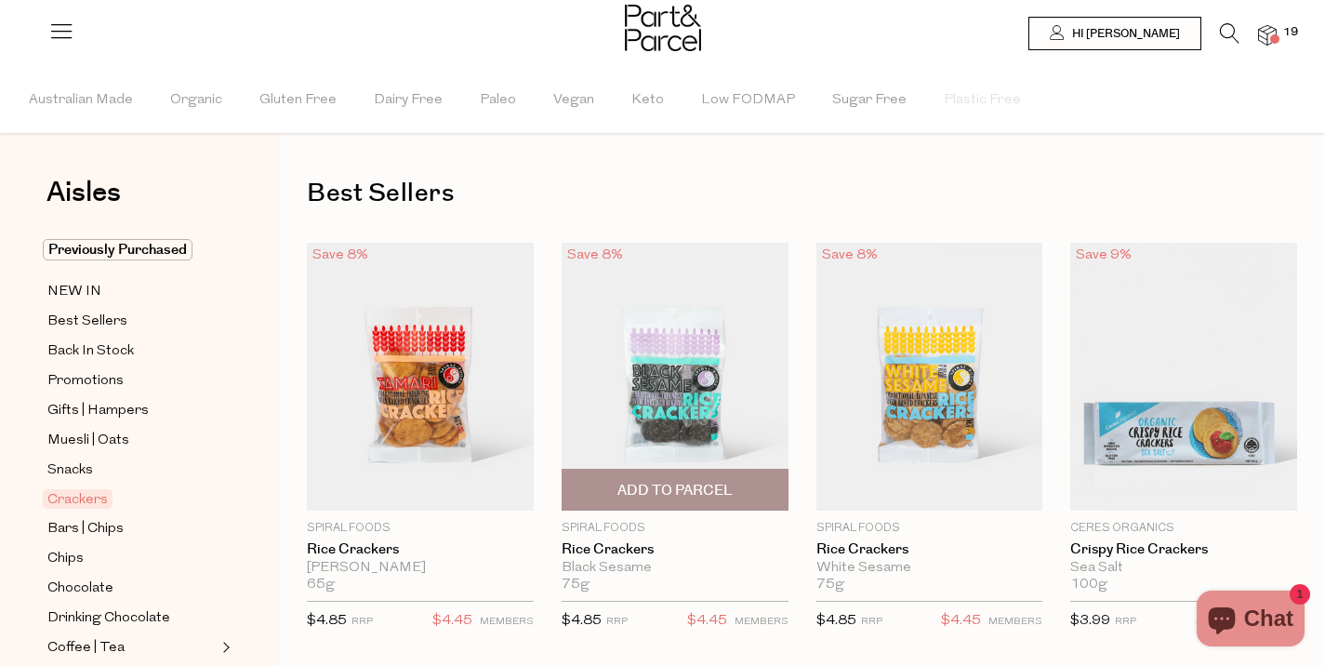
type input "5"
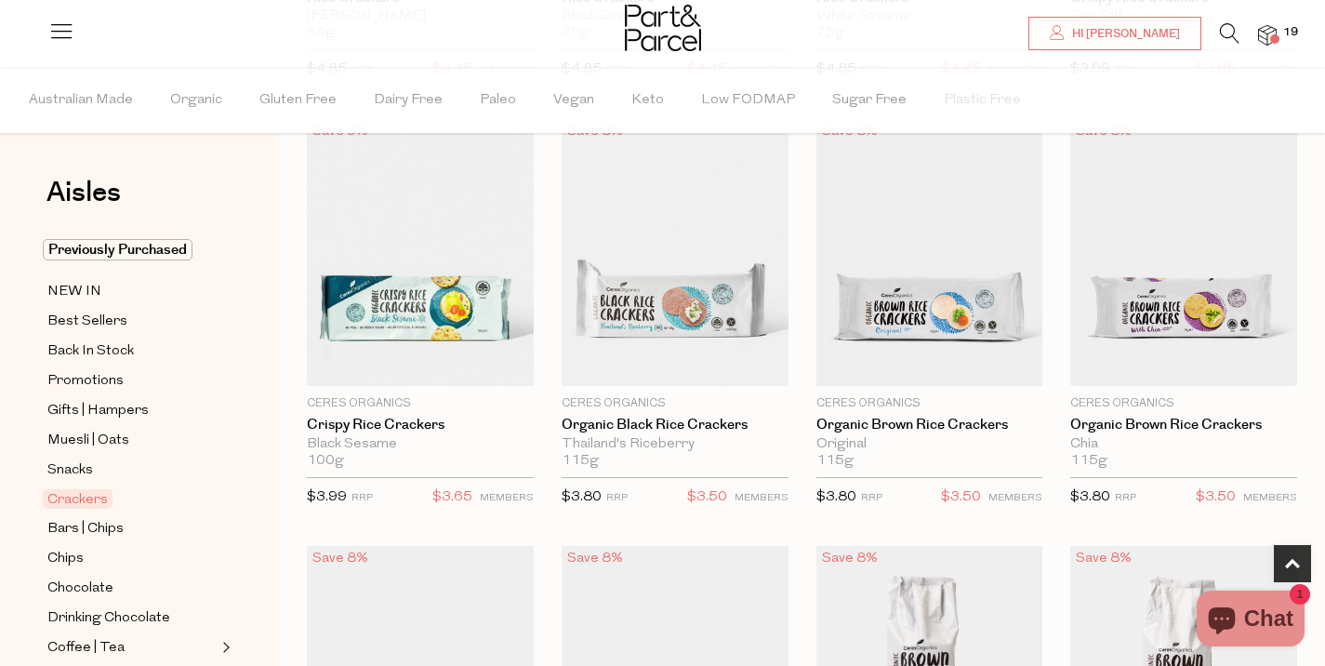
scroll to position [682, 0]
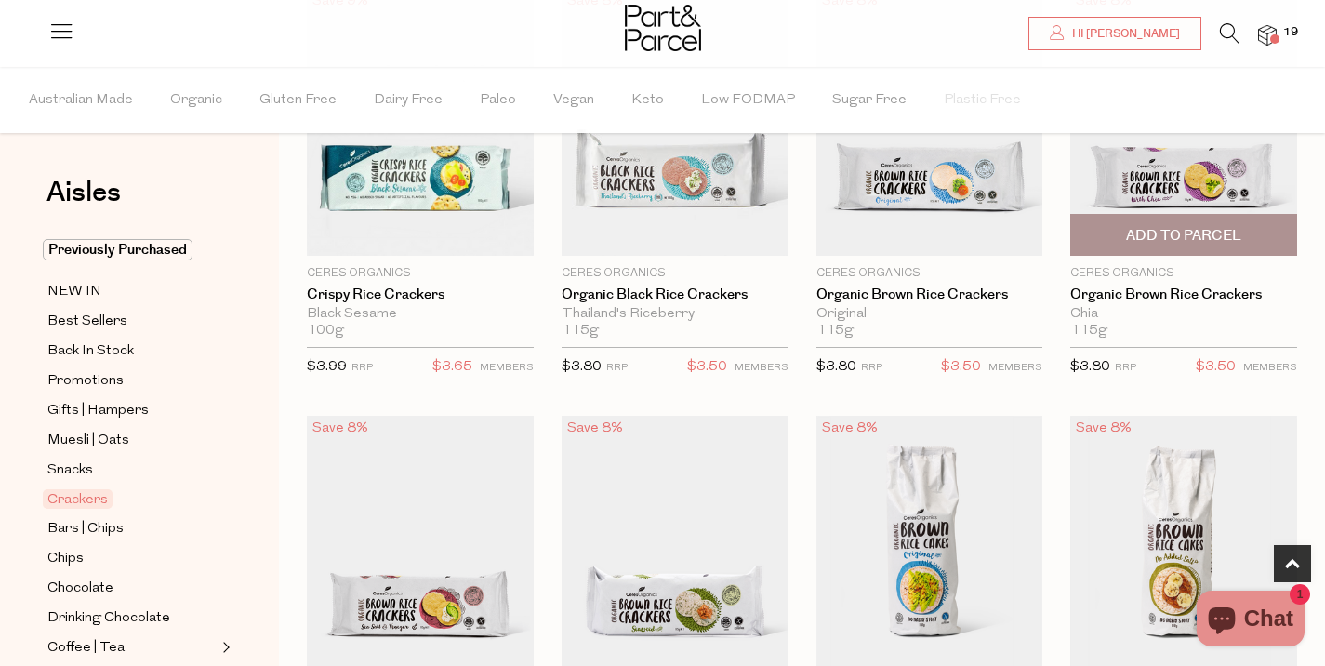
click at [1142, 232] on span "Add To Parcel" at bounding box center [1183, 236] width 115 height 20
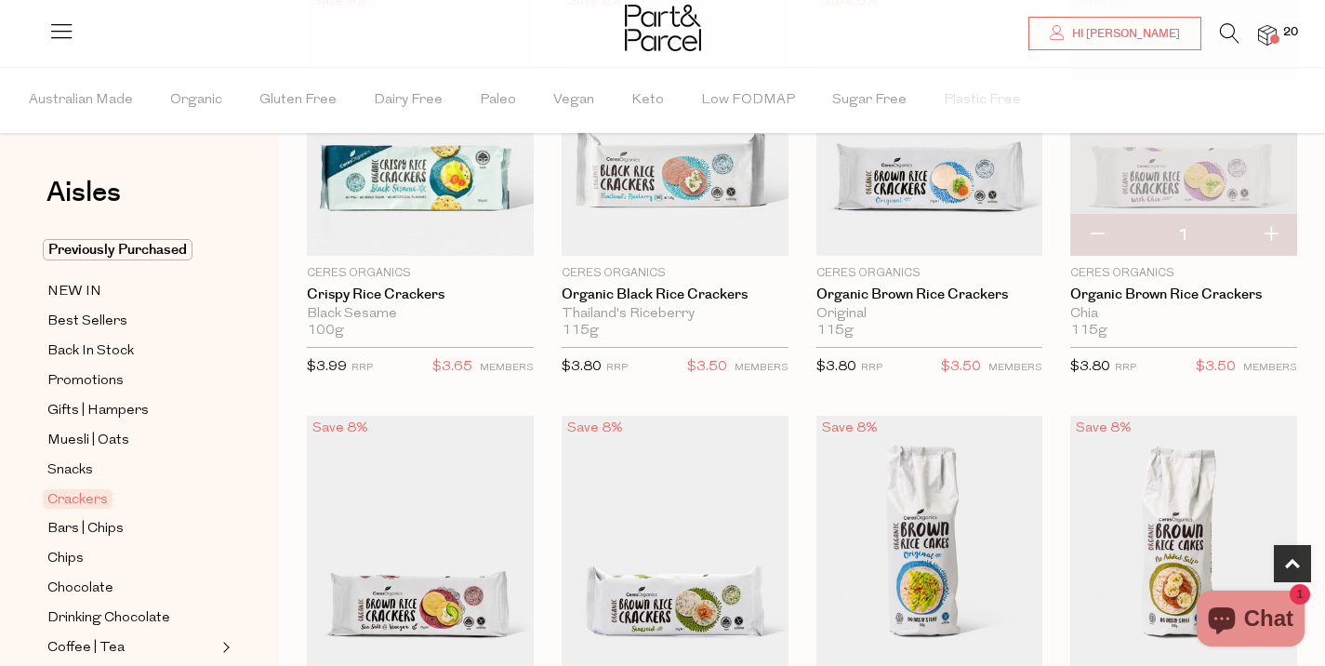
click at [1268, 232] on button "button" at bounding box center [1270, 235] width 53 height 41
type input "2"
click at [1270, 240] on button "button" at bounding box center [1270, 235] width 53 height 41
type input "3"
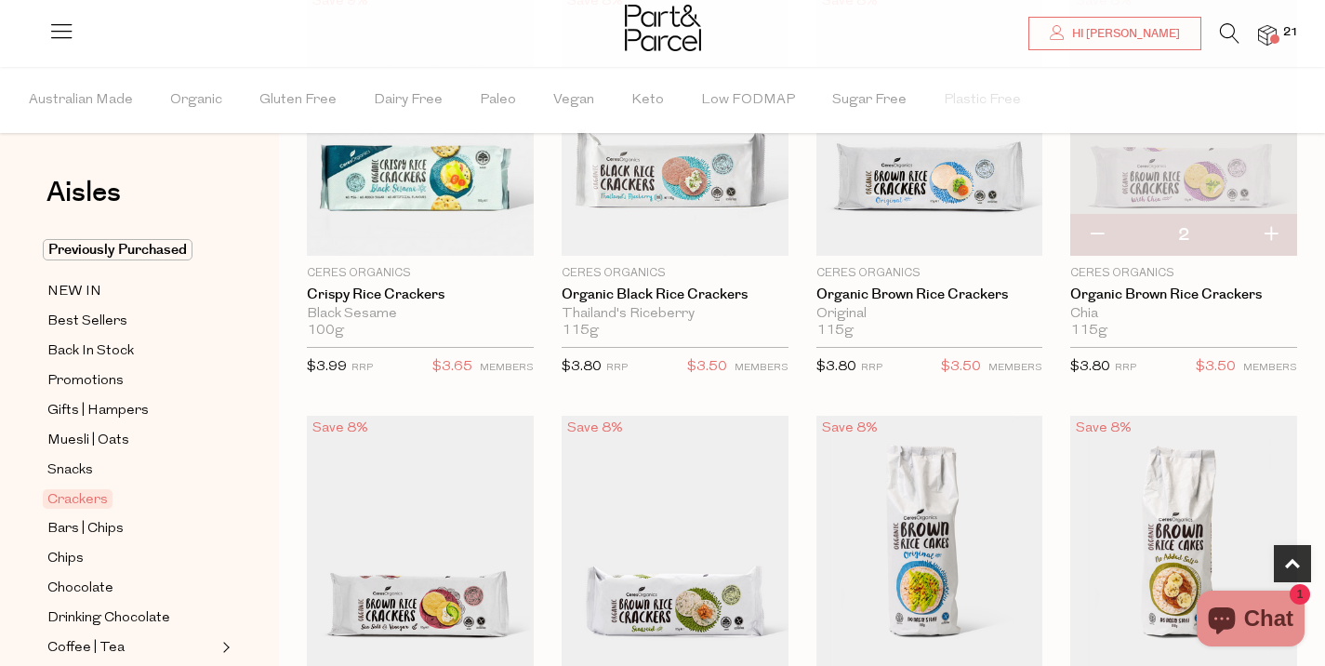
type input "3"
click at [1271, 235] on button "button" at bounding box center [1270, 235] width 53 height 41
type input "4"
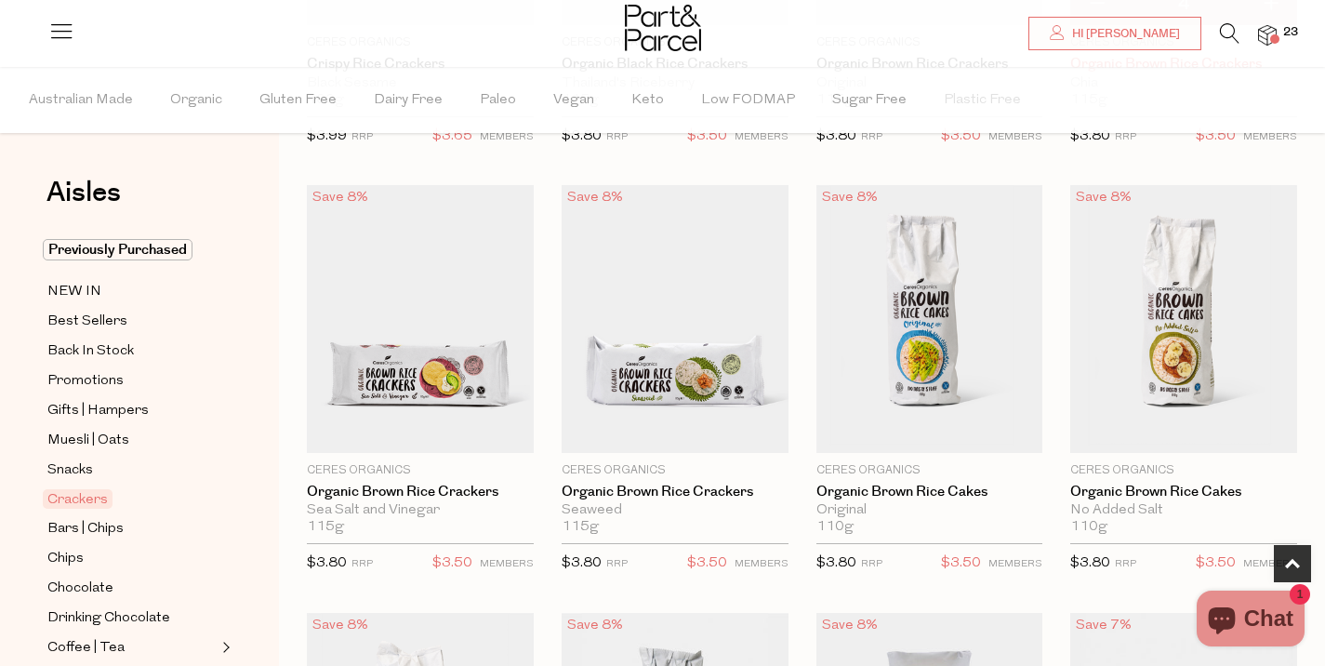
scroll to position [1046, 0]
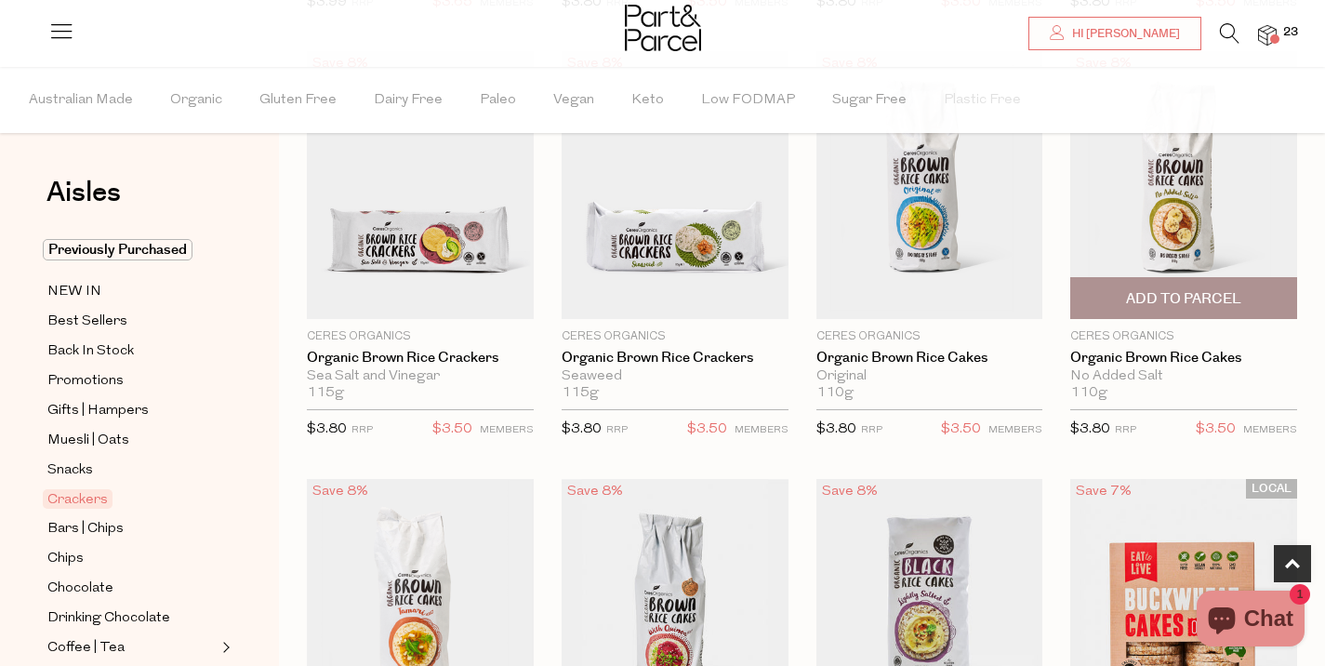
click at [1167, 283] on span "Add To Parcel" at bounding box center [1184, 298] width 216 height 40
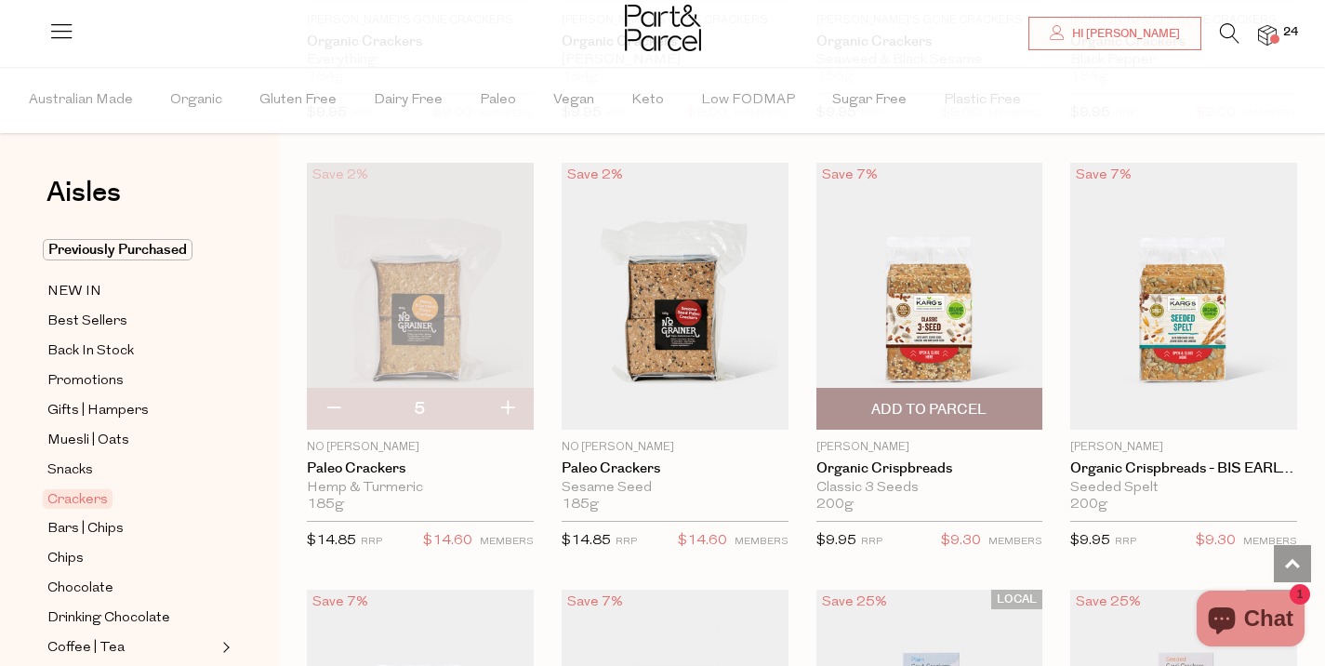
scroll to position [2649, 0]
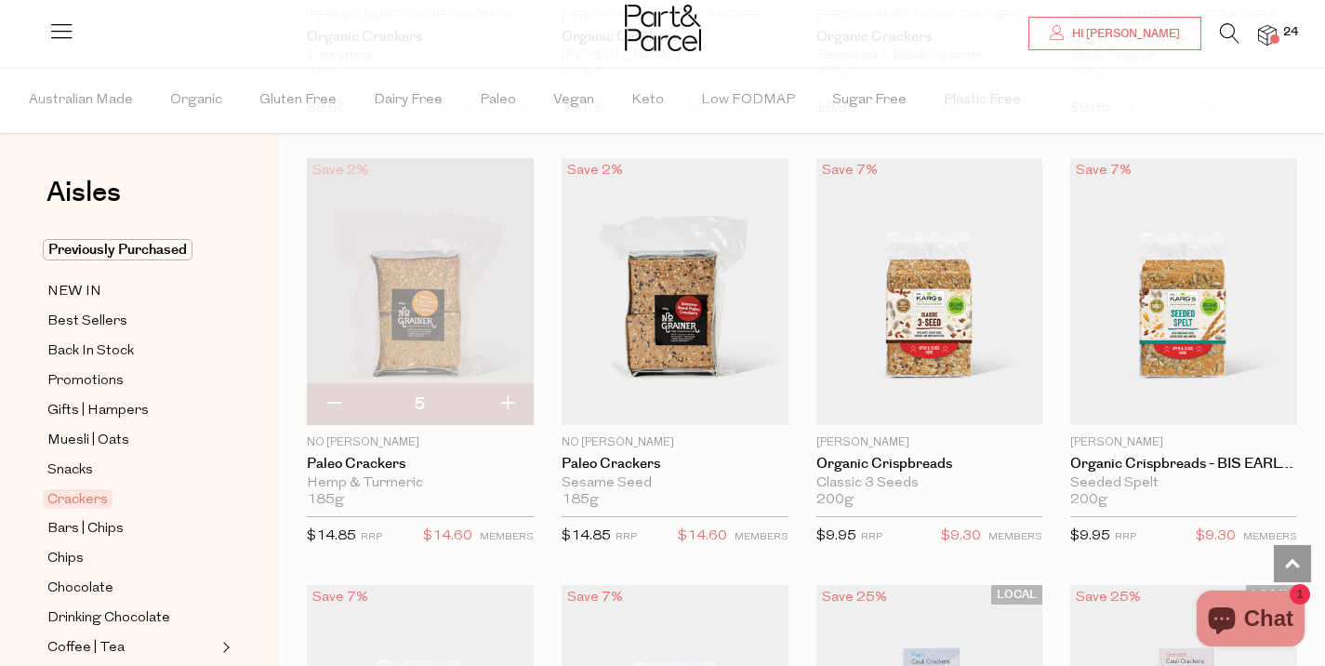
click at [1270, 37] on span at bounding box center [1274, 38] width 9 height 9
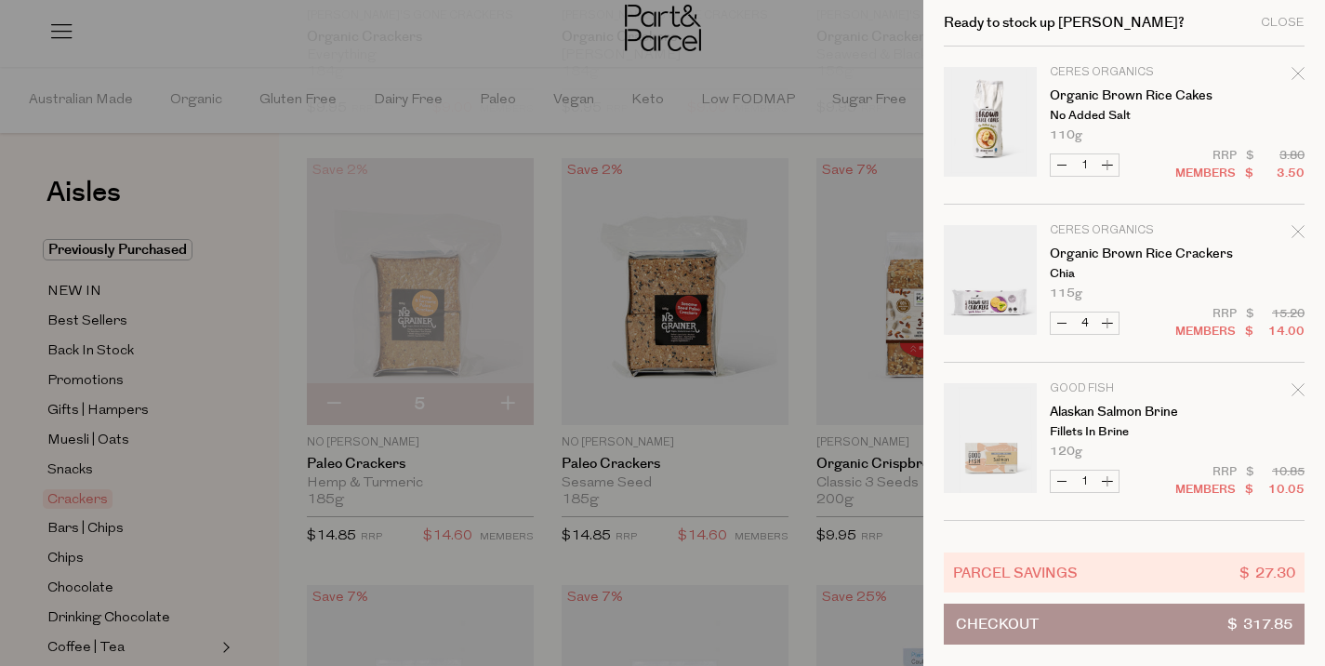
click at [760, 34] on div at bounding box center [662, 333] width 1325 height 666
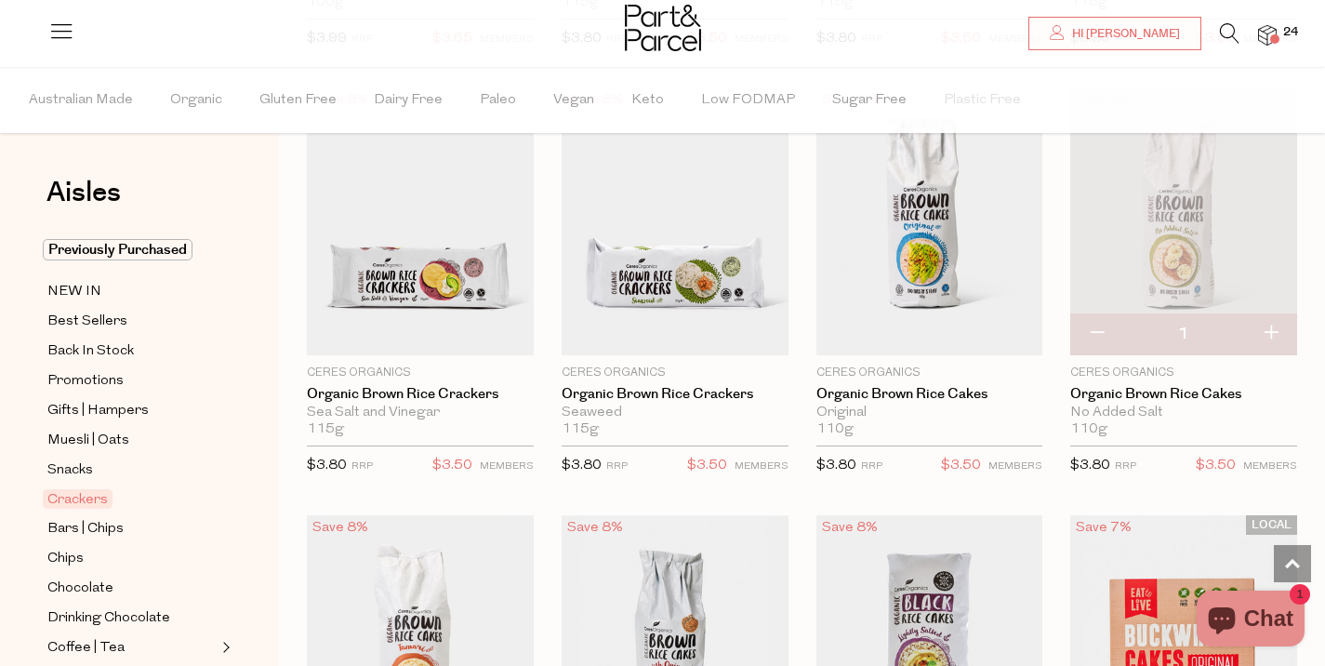
click at [1268, 27] on img at bounding box center [1267, 35] width 19 height 21
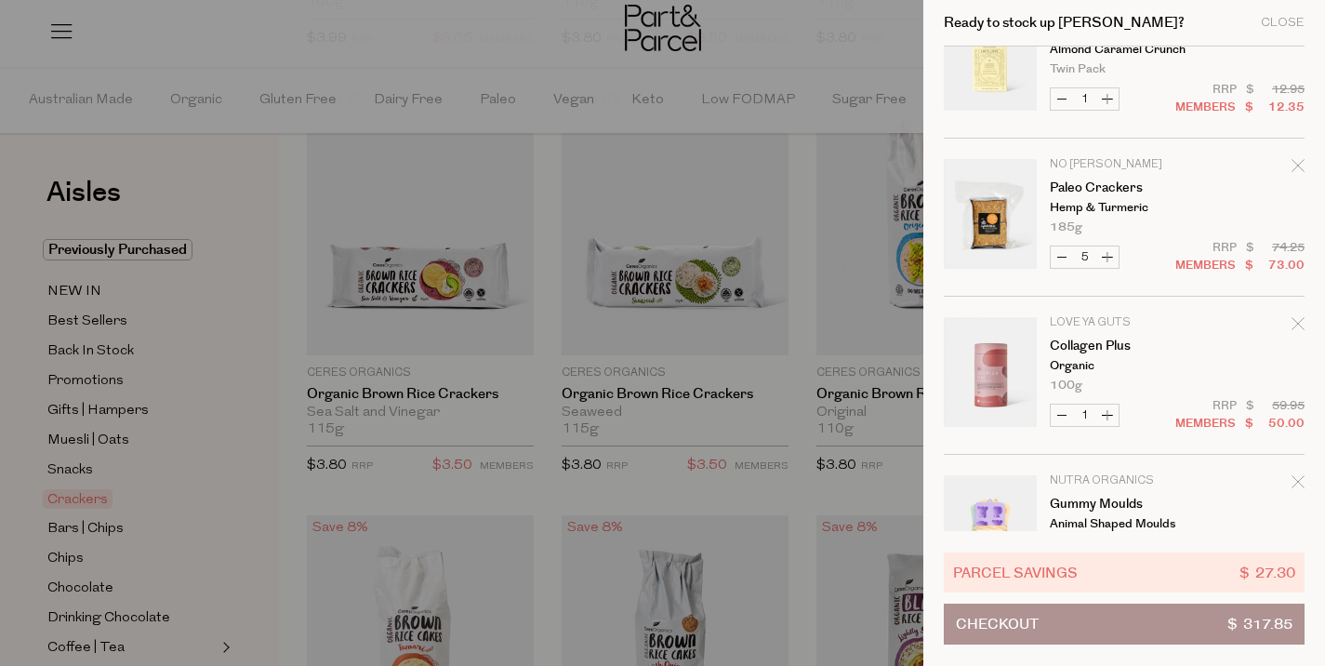
scroll to position [1816, 0]
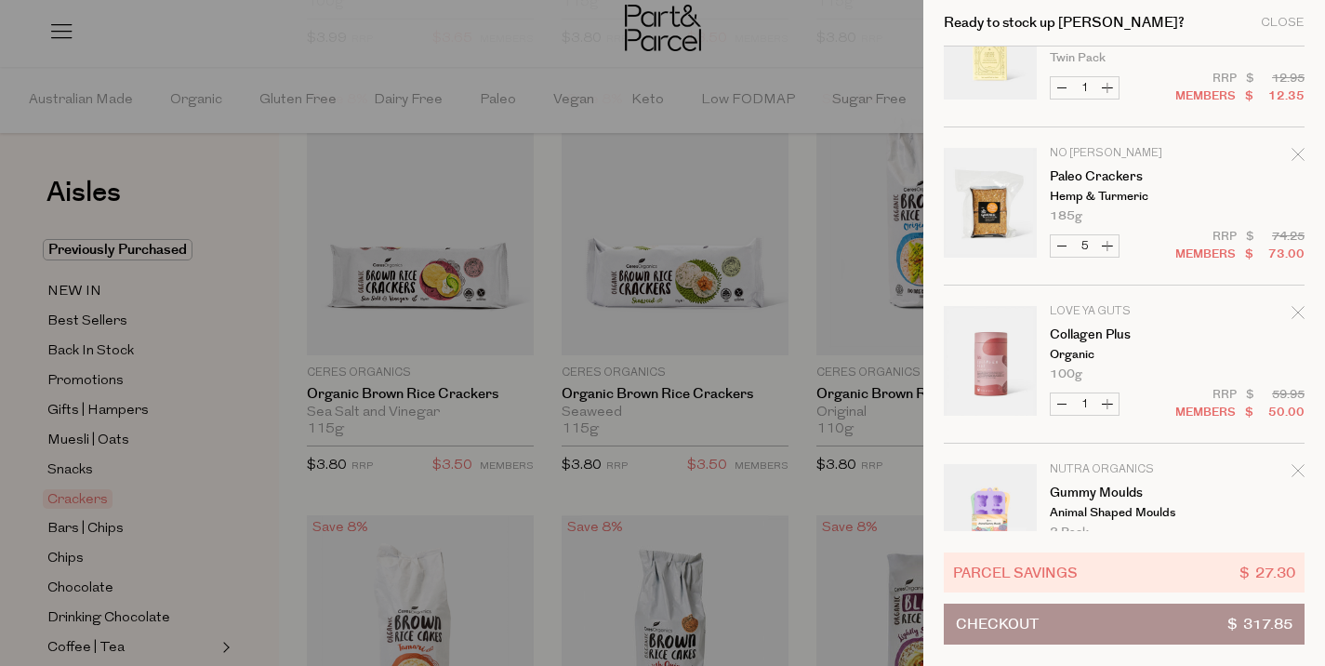
click at [1060, 246] on button "Decrease Paleo Crackers" at bounding box center [1062, 245] width 22 height 21
type input "4"
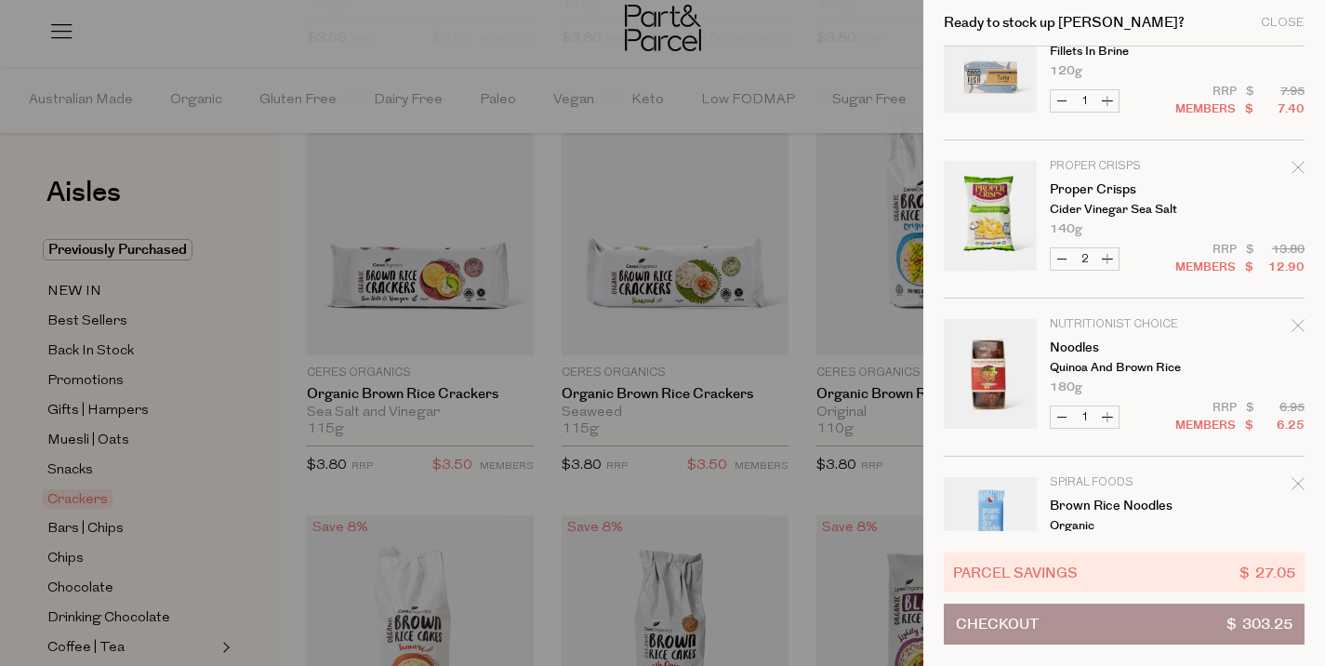
scroll to position [590, 0]
